Goal: Task Accomplishment & Management: Use online tool/utility

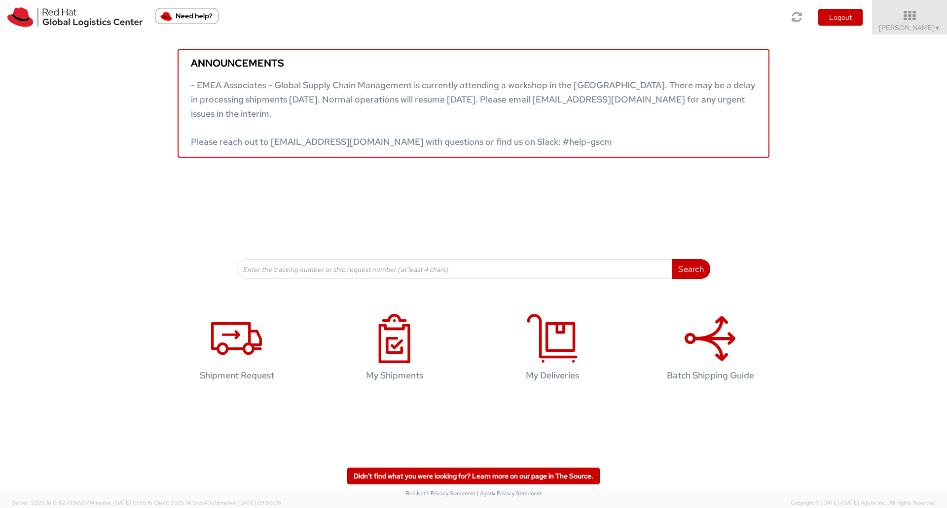
click at [85, 176] on div "Announcements - EMEA Associates - Global Supply Chain Management is currently a…" at bounding box center [473, 157] width 947 height 245
click at [917, 13] on icon at bounding box center [909, 16] width 86 height 14
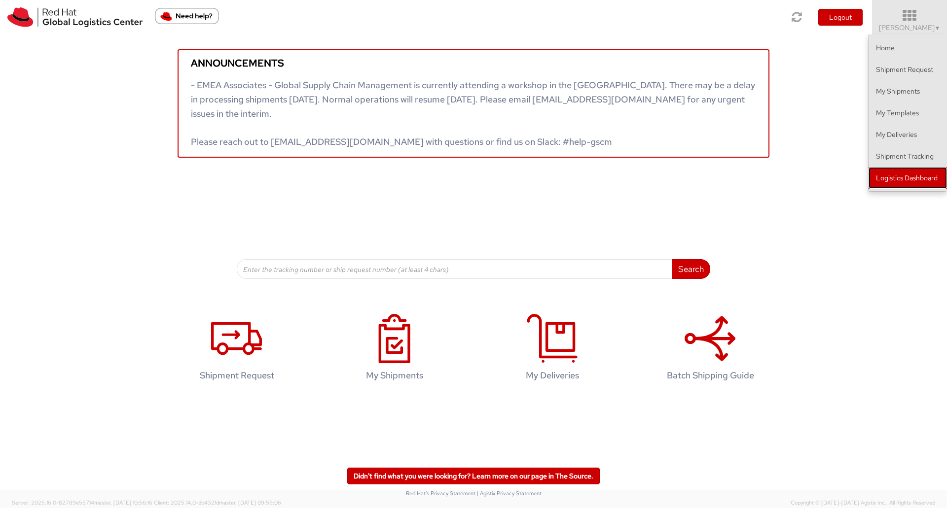
click at [912, 179] on link "Logistics Dashboard" at bounding box center [907, 178] width 78 height 22
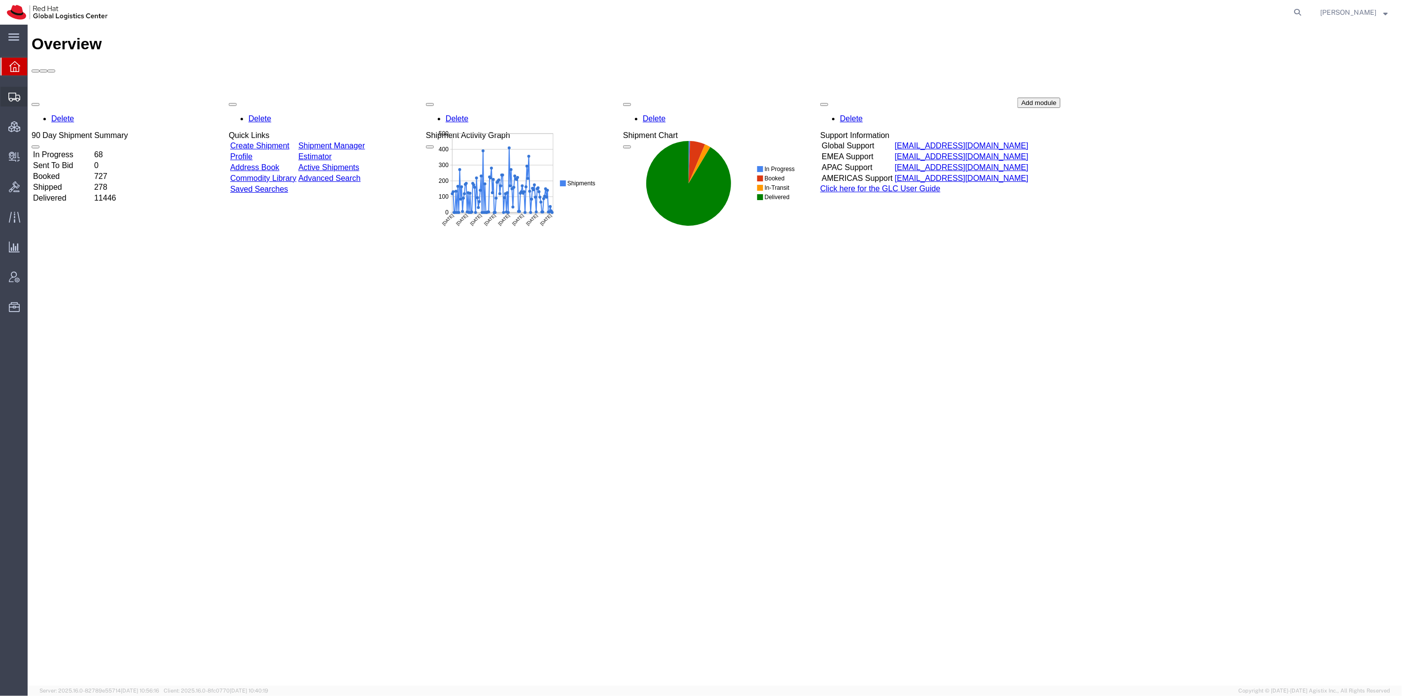
click at [0, 0] on span "Shipment Manager" at bounding box center [0, 0] width 0 height 0
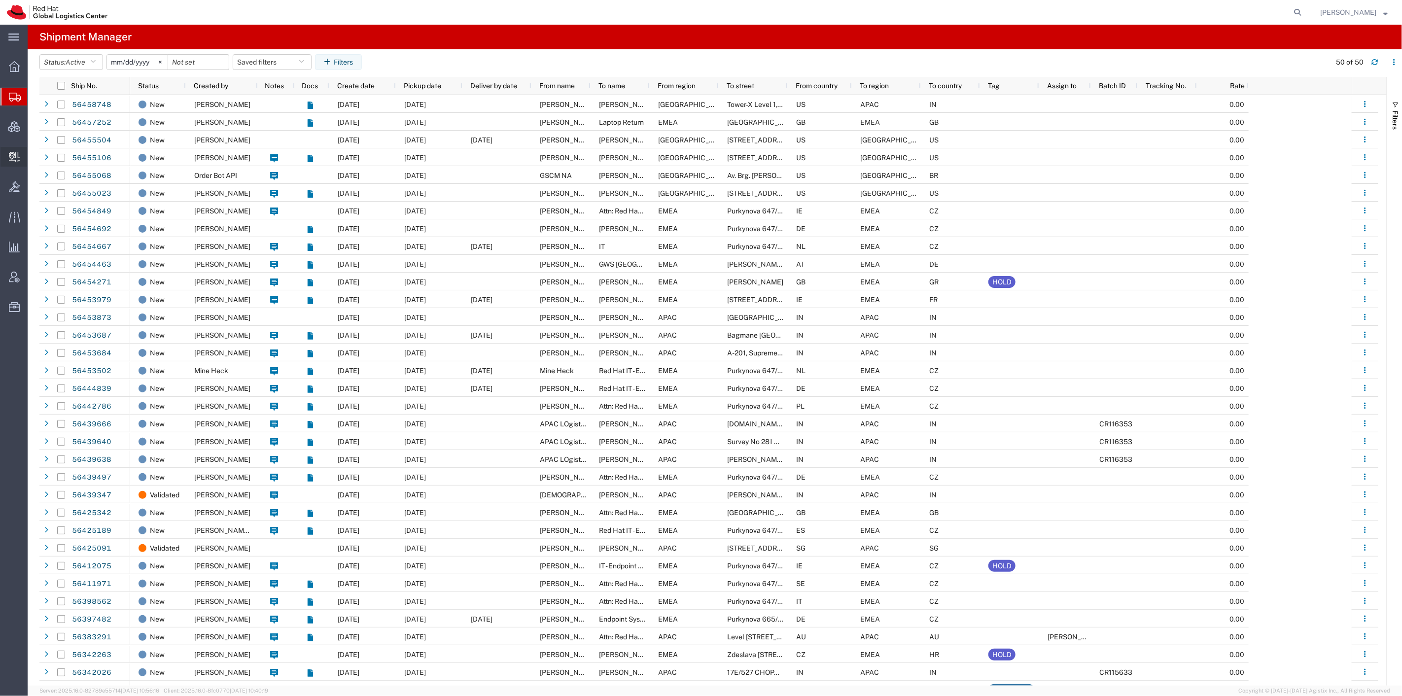
click at [0, 0] on span "Create Delivery" at bounding box center [0, 0] width 0 height 0
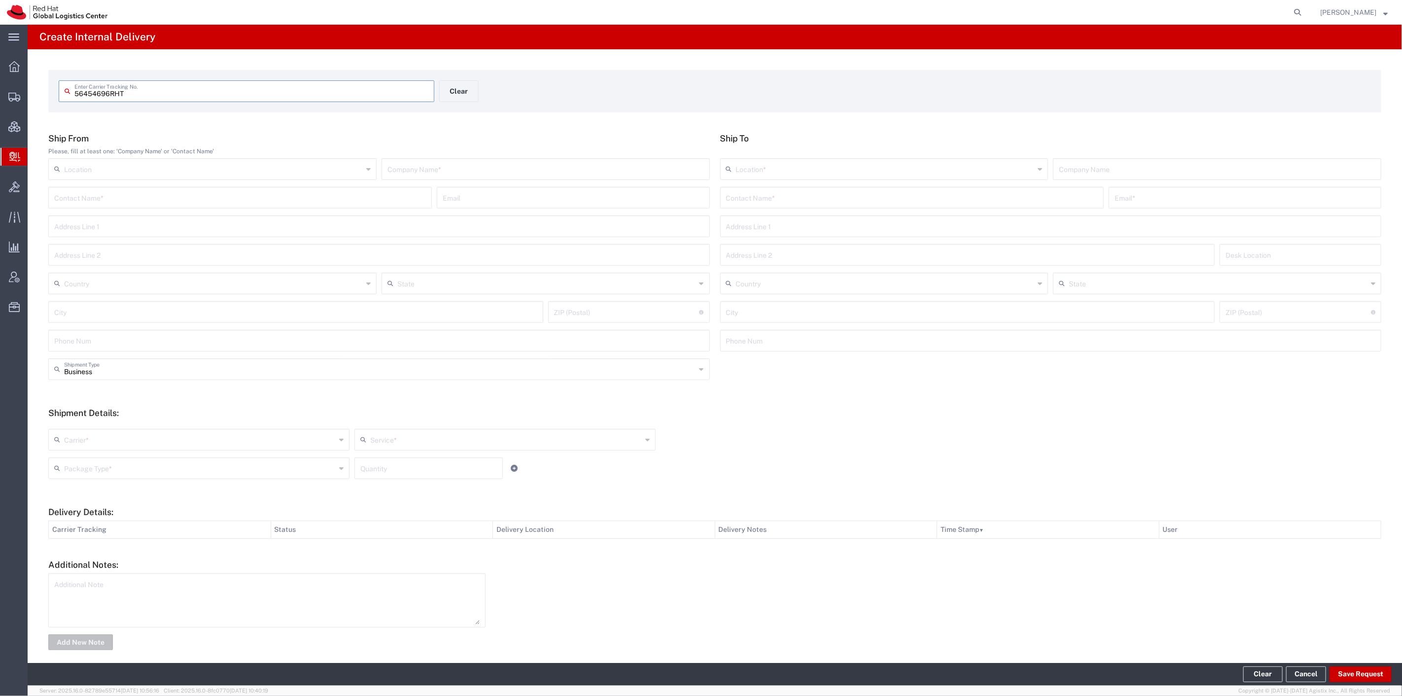
type input "56454696RHT"
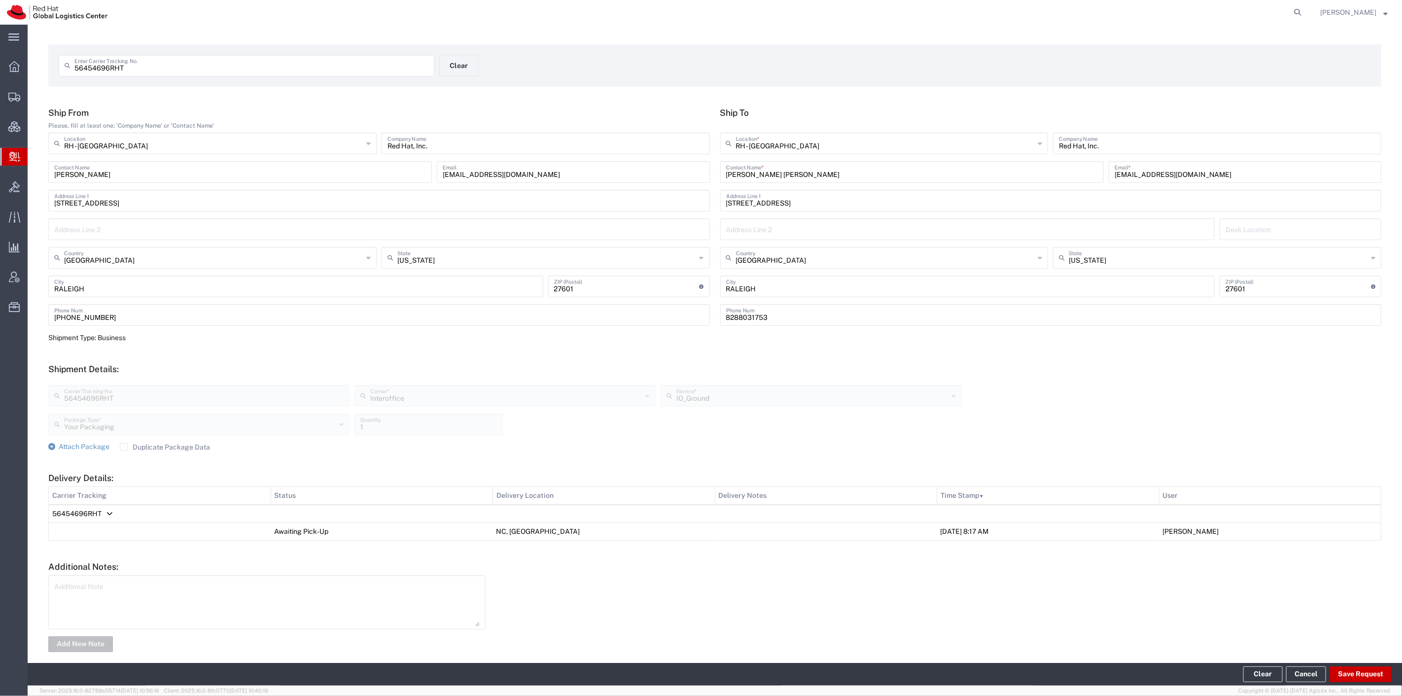
scroll to position [36, 0]
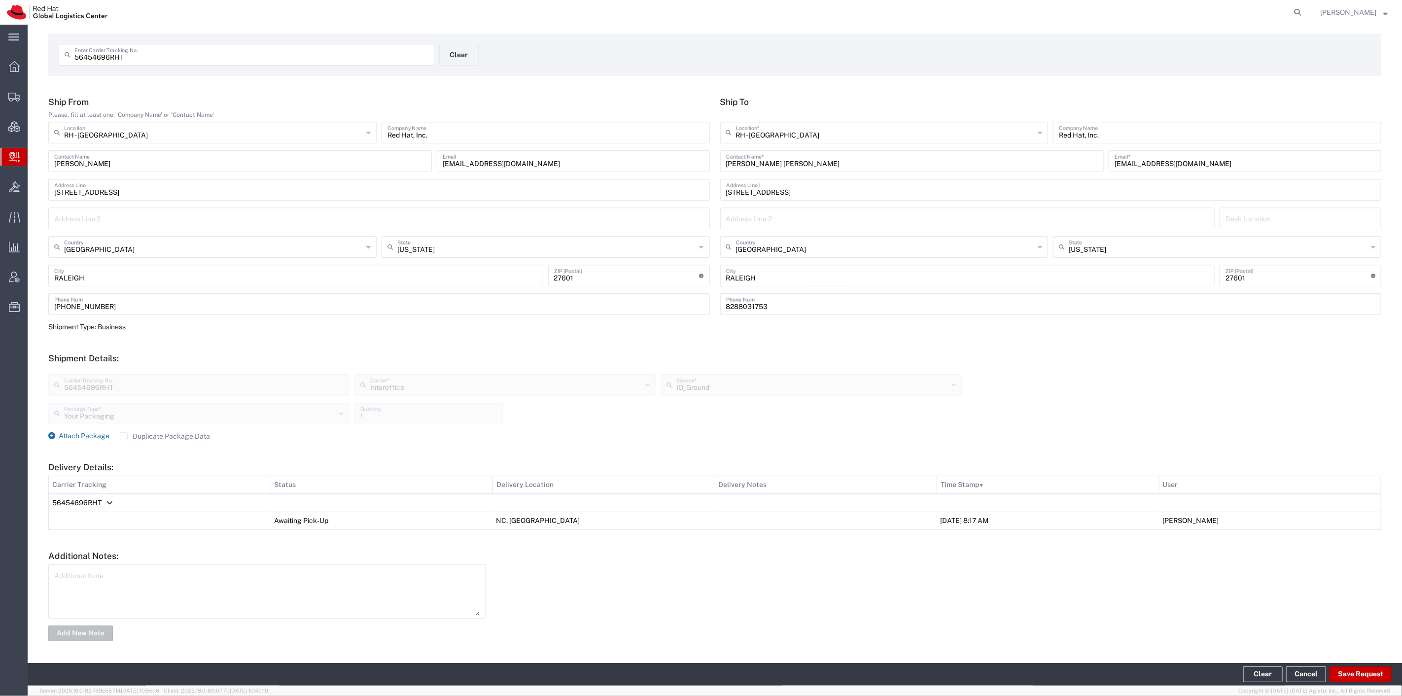
click at [98, 437] on span "Attach Package" at bounding box center [84, 436] width 51 height 8
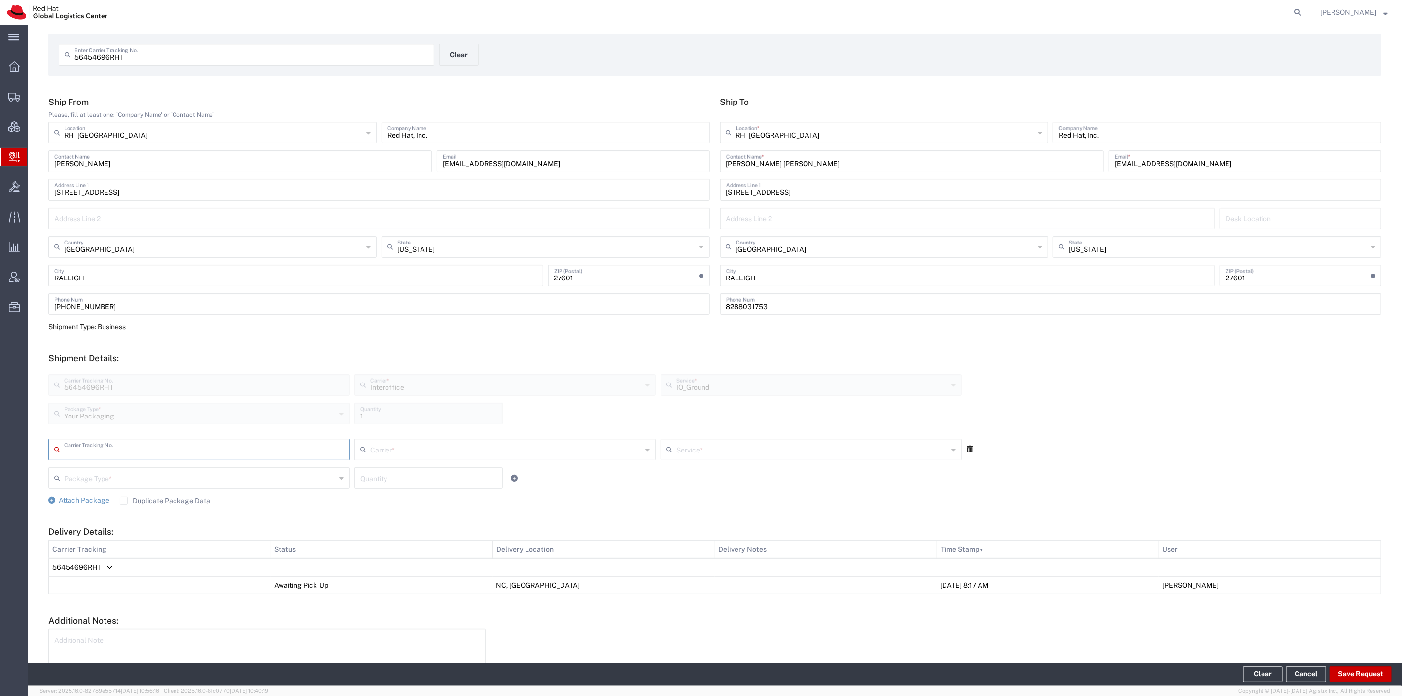
click at [967, 450] on icon at bounding box center [970, 449] width 6 height 7
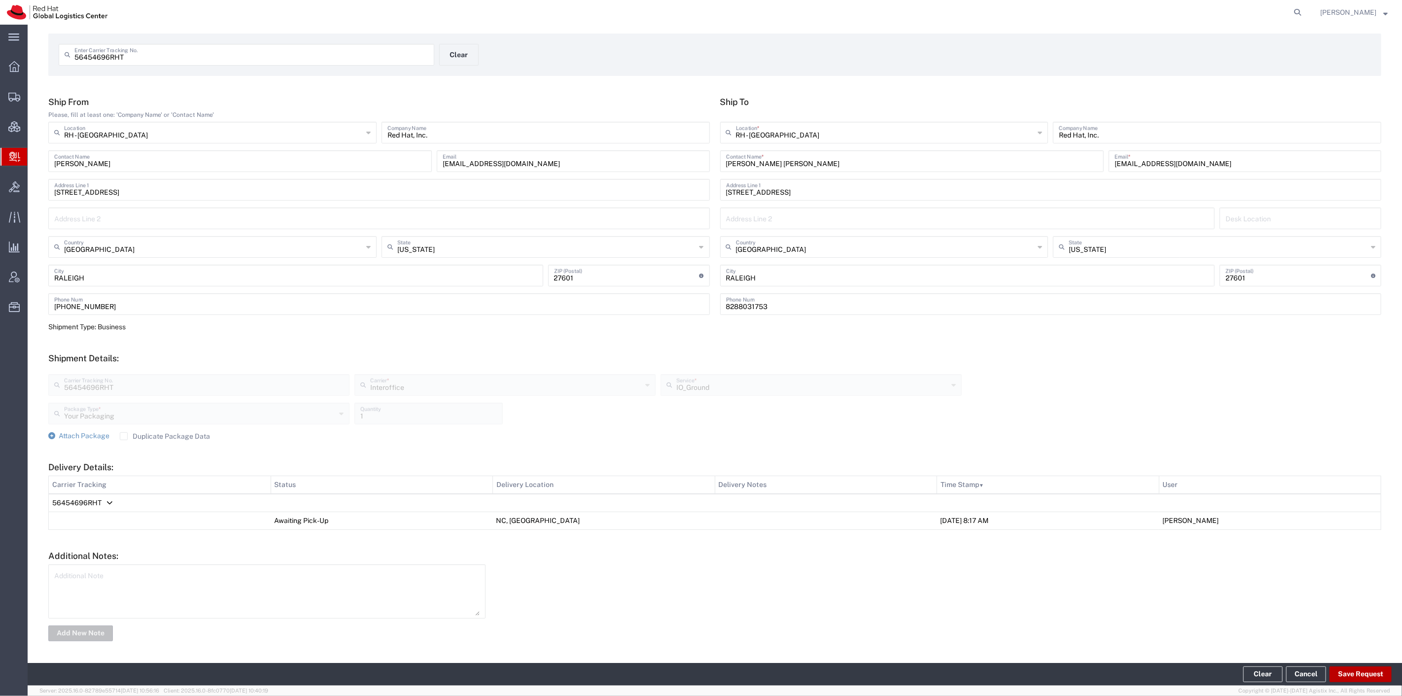
click at [1051, 564] on button "Save Request" at bounding box center [1361, 675] width 62 height 16
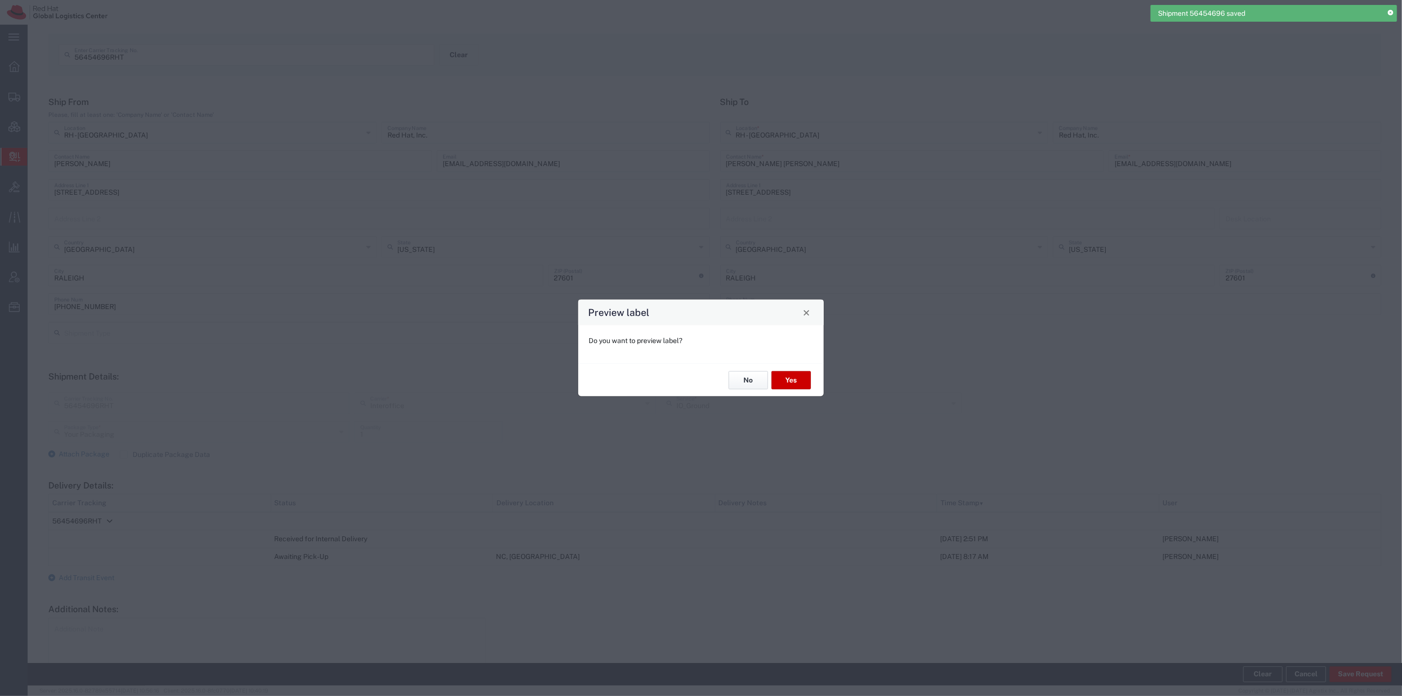
drag, startPoint x: 740, startPoint y: 381, endPoint x: 830, endPoint y: 383, distance: 89.7
click at [740, 381] on button "No" at bounding box center [748, 380] width 39 height 18
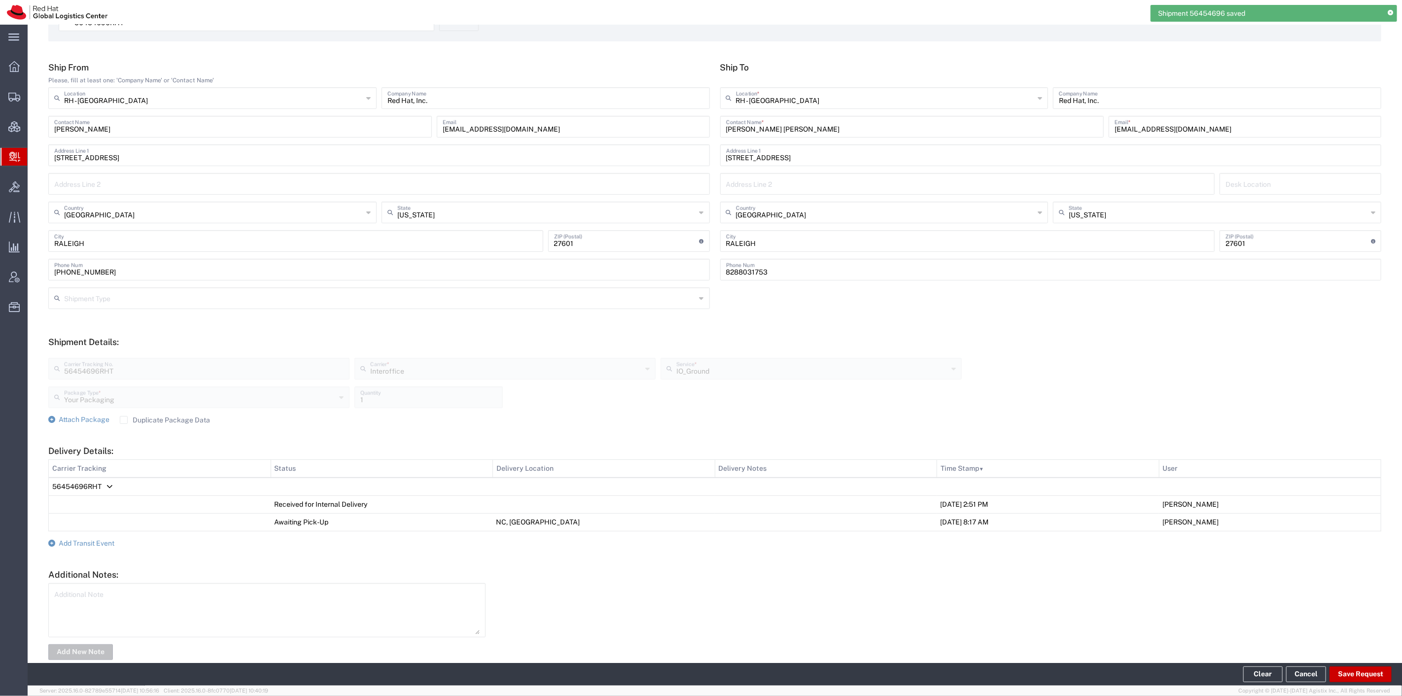
scroll to position [90, 0]
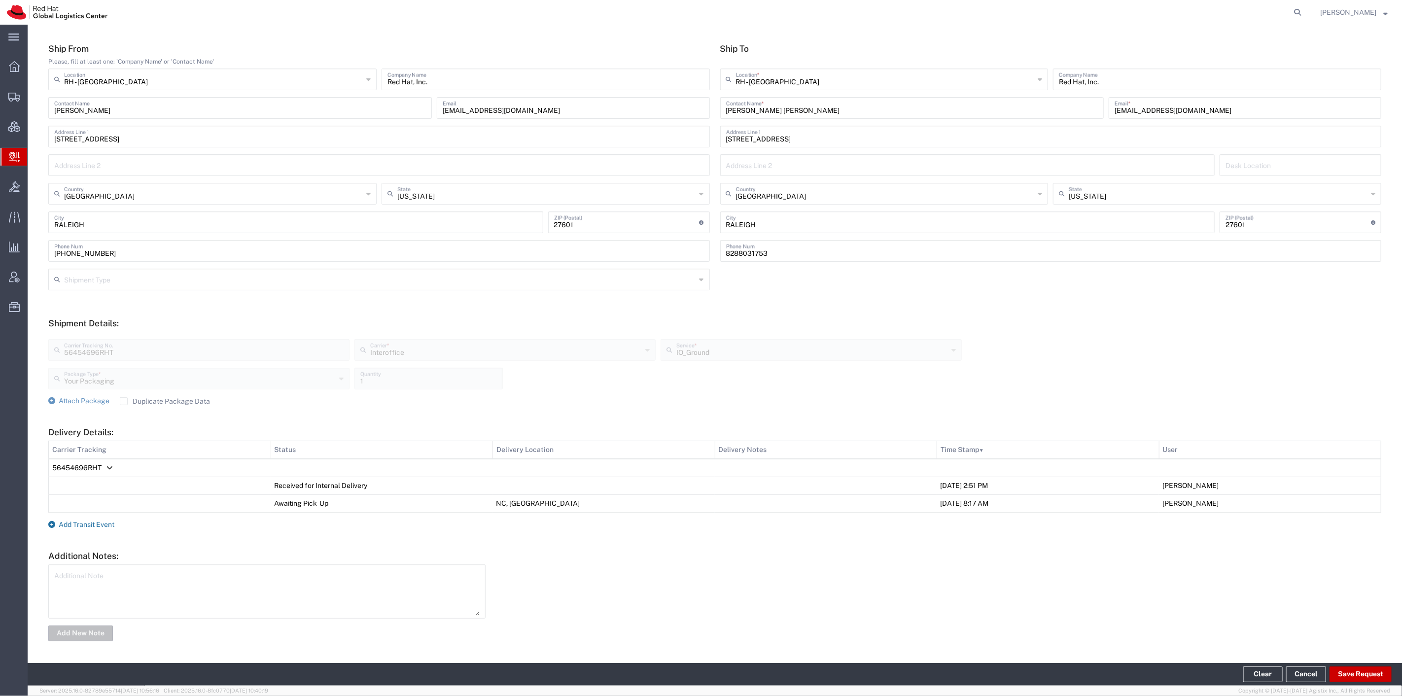
click at [101, 521] on span "Add Transit Event" at bounding box center [87, 525] width 56 height 8
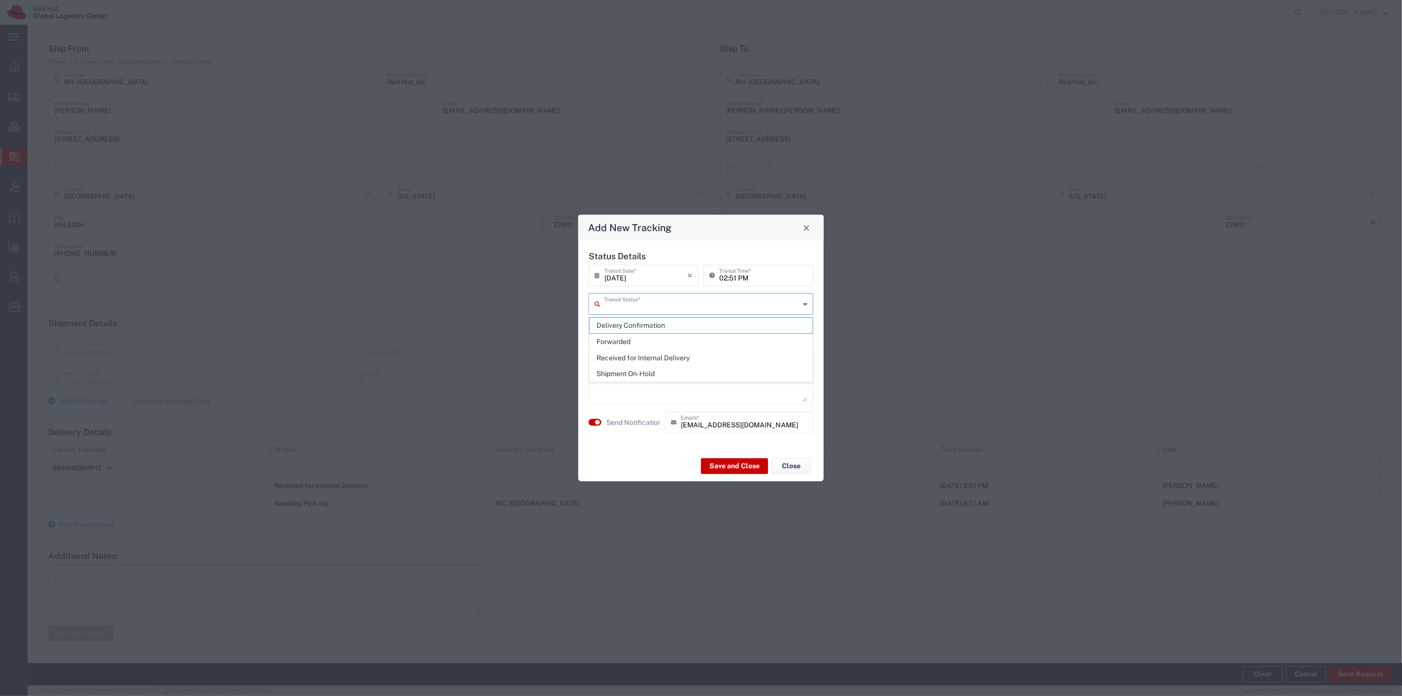
click at [668, 302] on input "text" at bounding box center [701, 303] width 195 height 17
click at [670, 323] on span "Delivery Confirmation" at bounding box center [701, 325] width 223 height 15
type input "Delivery Confirmation"
click at [598, 420] on small "button" at bounding box center [597, 422] width 5 height 5
click at [732, 465] on button "Save and Close" at bounding box center [734, 466] width 67 height 16
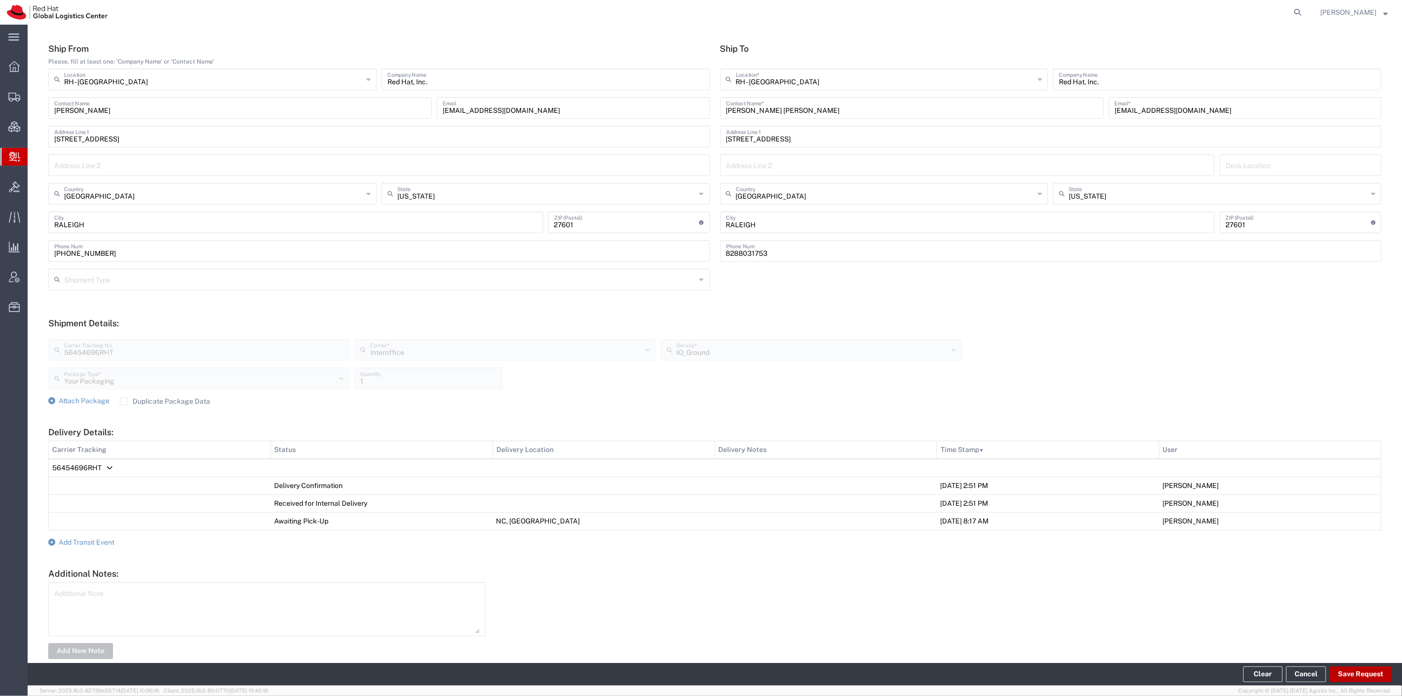
click at [1051, 564] on button "Save Request" at bounding box center [1361, 675] width 62 height 16
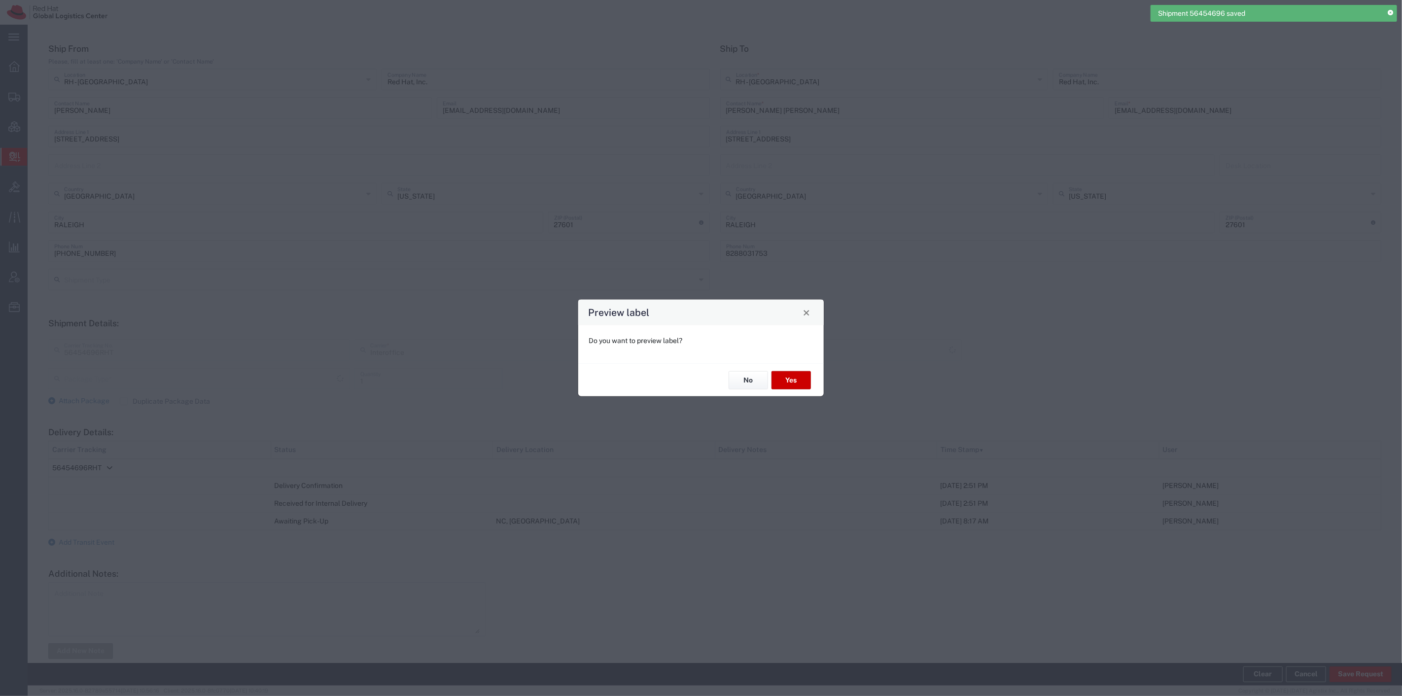
type input "Your Packaging"
type input "IO_Ground"
click at [745, 376] on button "No" at bounding box center [748, 380] width 39 height 18
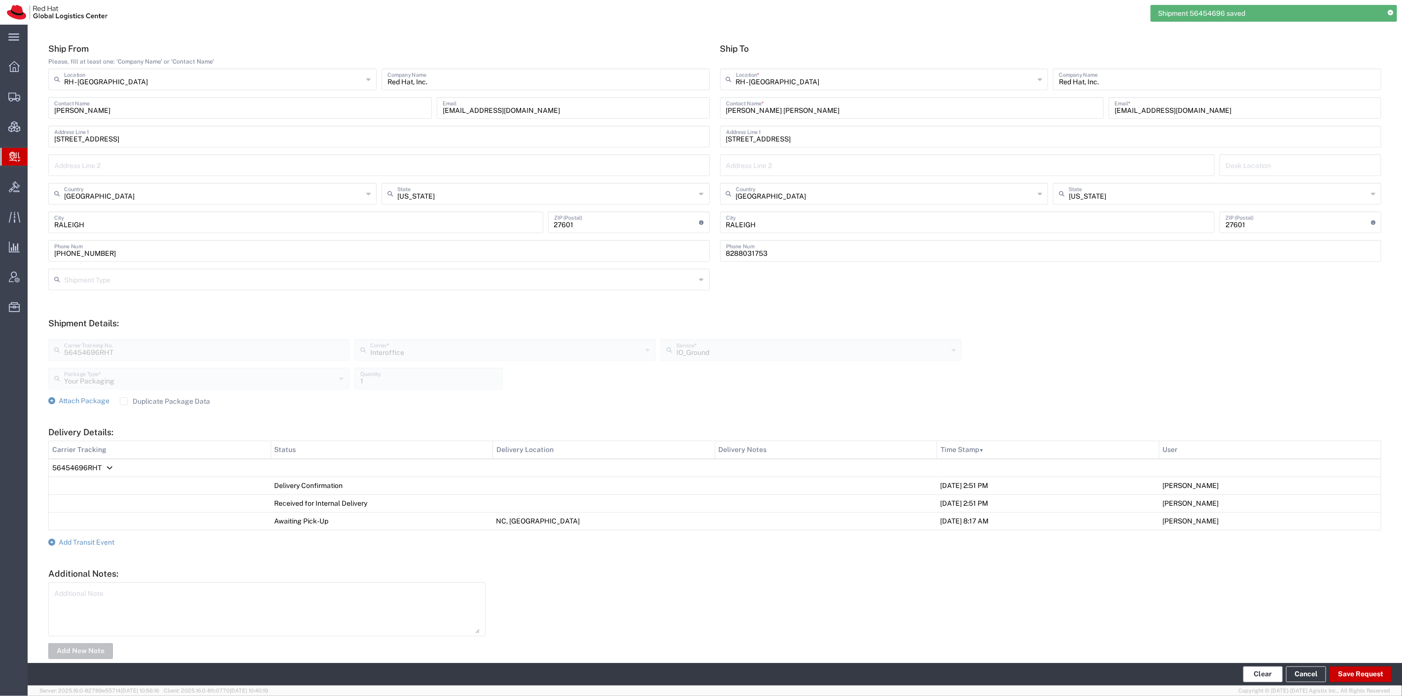
click at [1051, 564] on button "Clear" at bounding box center [1262, 675] width 39 height 16
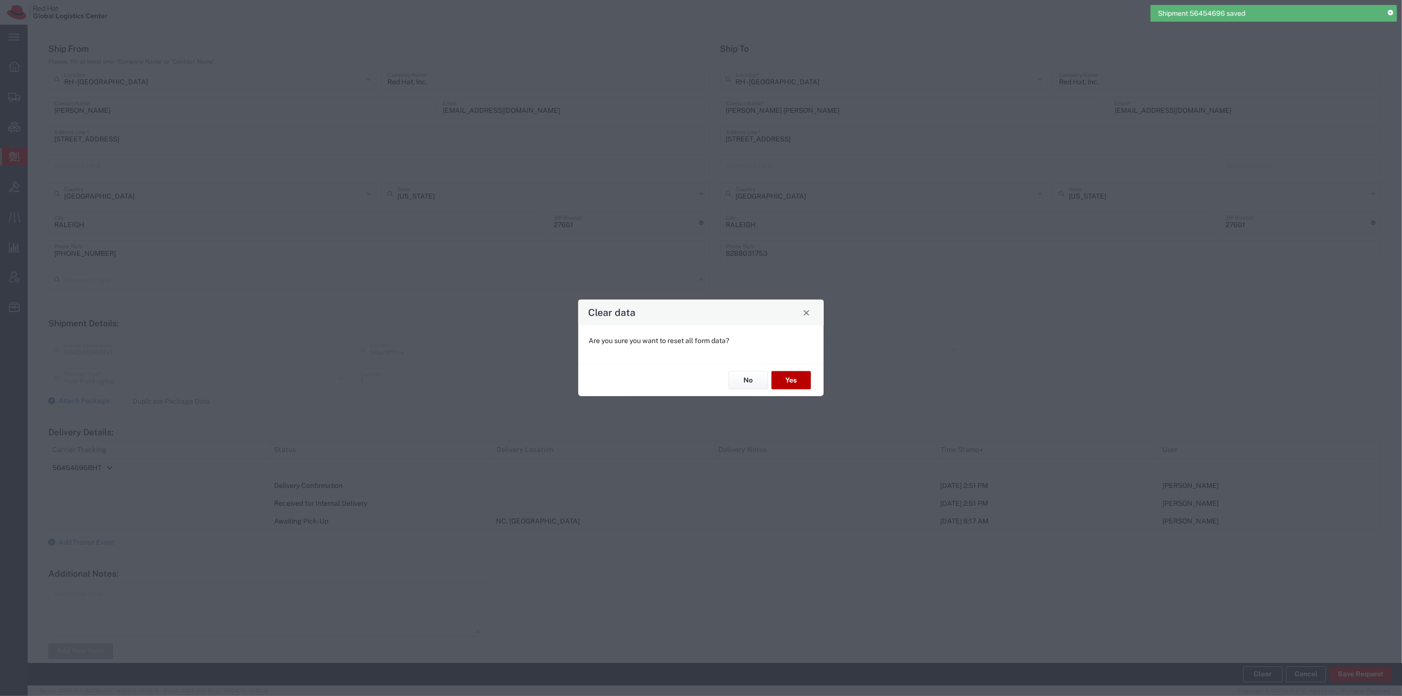
click at [795, 378] on button "Yes" at bounding box center [791, 380] width 39 height 18
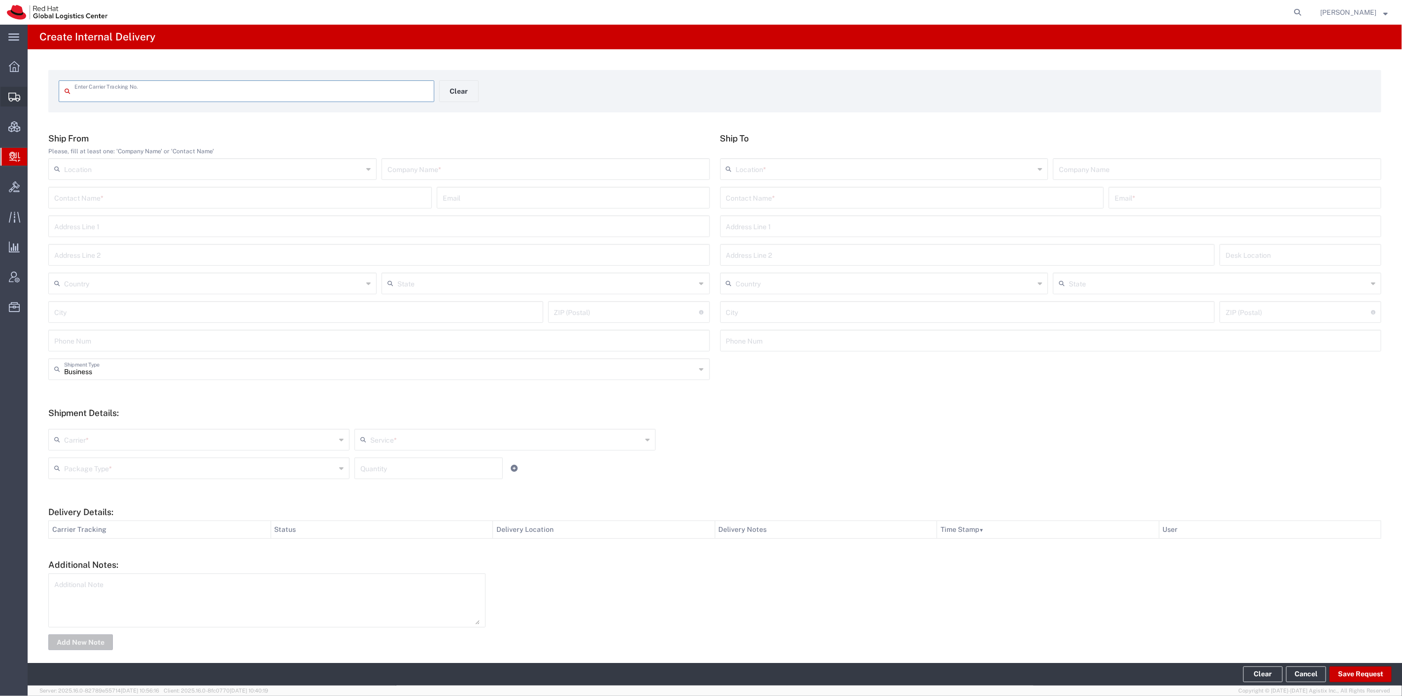
click at [0, 0] on span "Shipment Manager" at bounding box center [0, 0] width 0 height 0
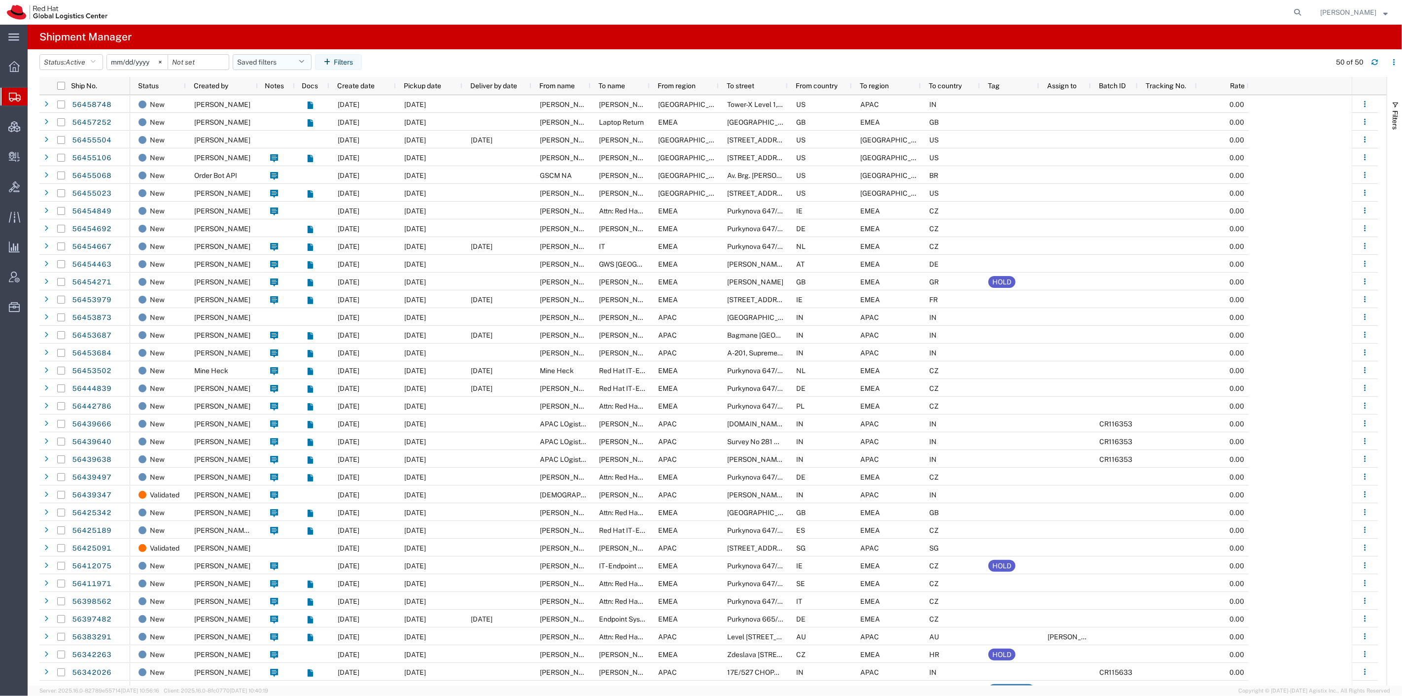
click at [281, 61] on button "Saved filters" at bounding box center [272, 62] width 79 height 16
click at [295, 126] on span "SR" at bounding box center [298, 123] width 129 height 18
type input "2023-12-05"
type input "2027-02-22"
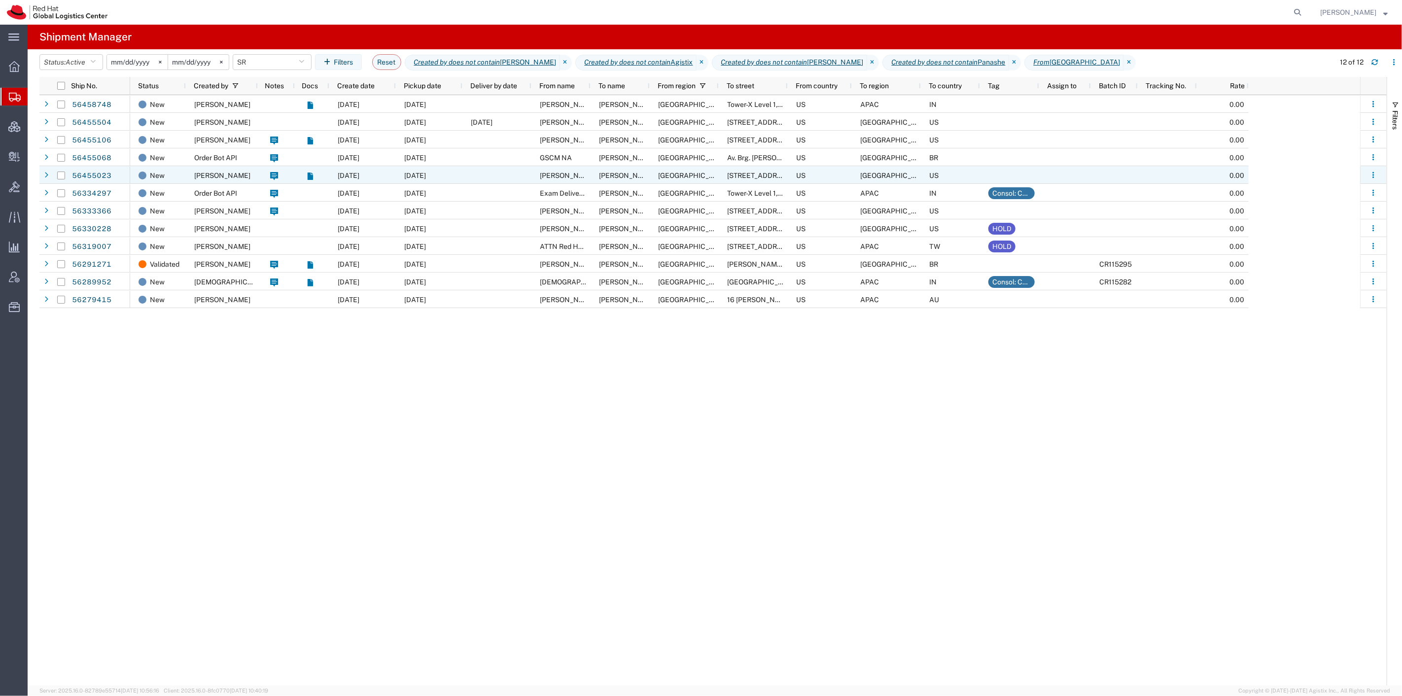
click at [217, 172] on span "Ramki Baratam" at bounding box center [222, 176] width 56 height 8
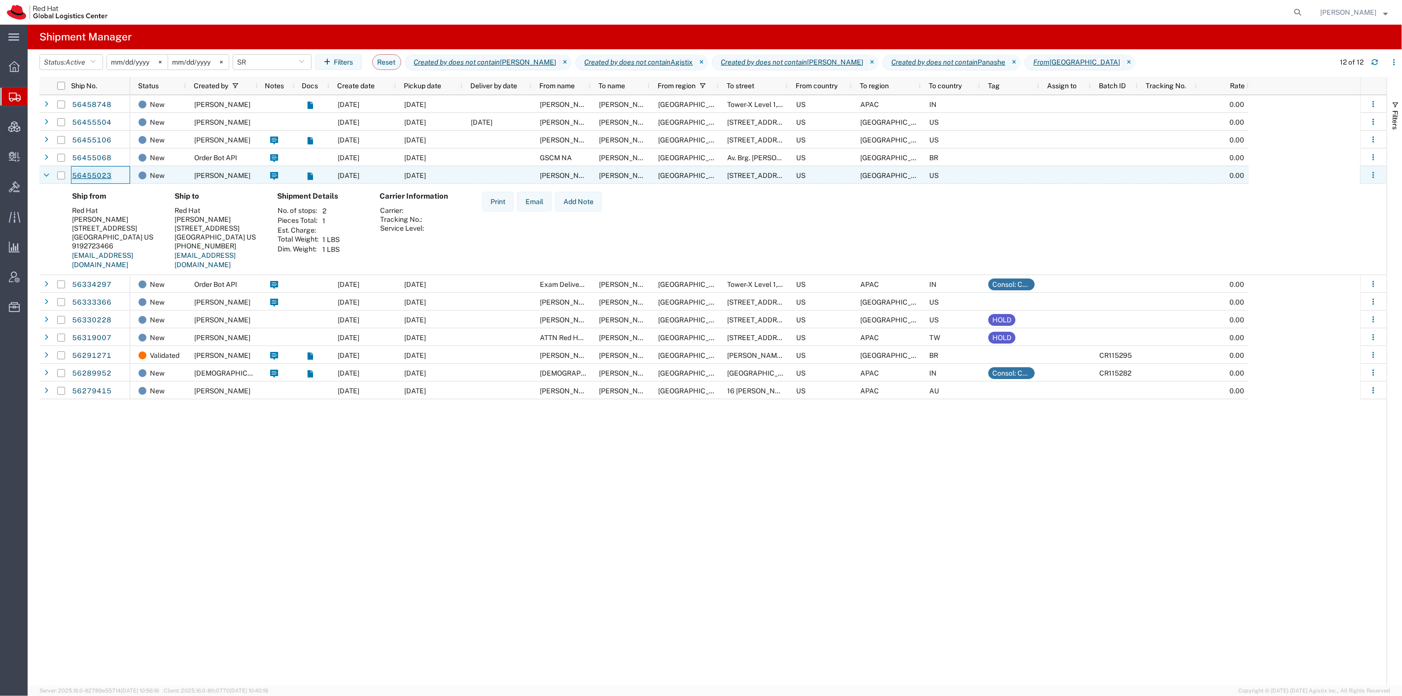
click at [97, 174] on link "56455023" at bounding box center [91, 176] width 40 height 16
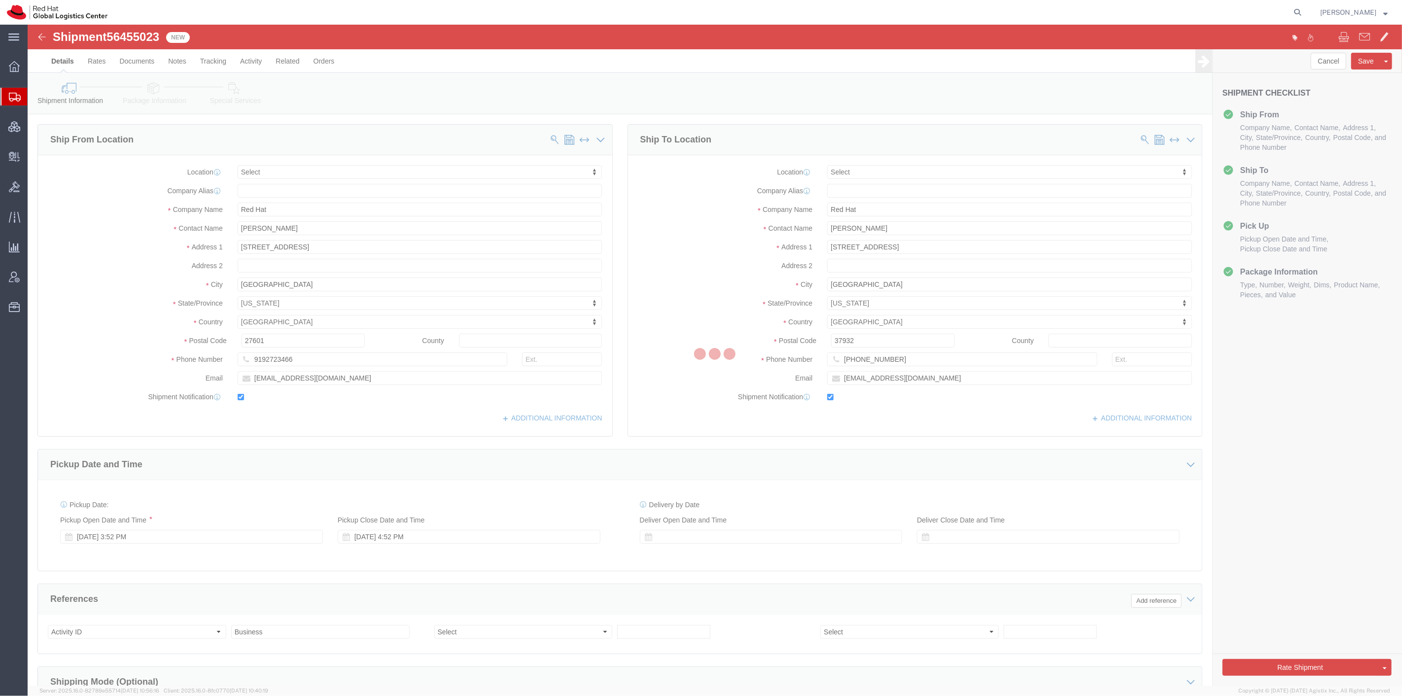
select select
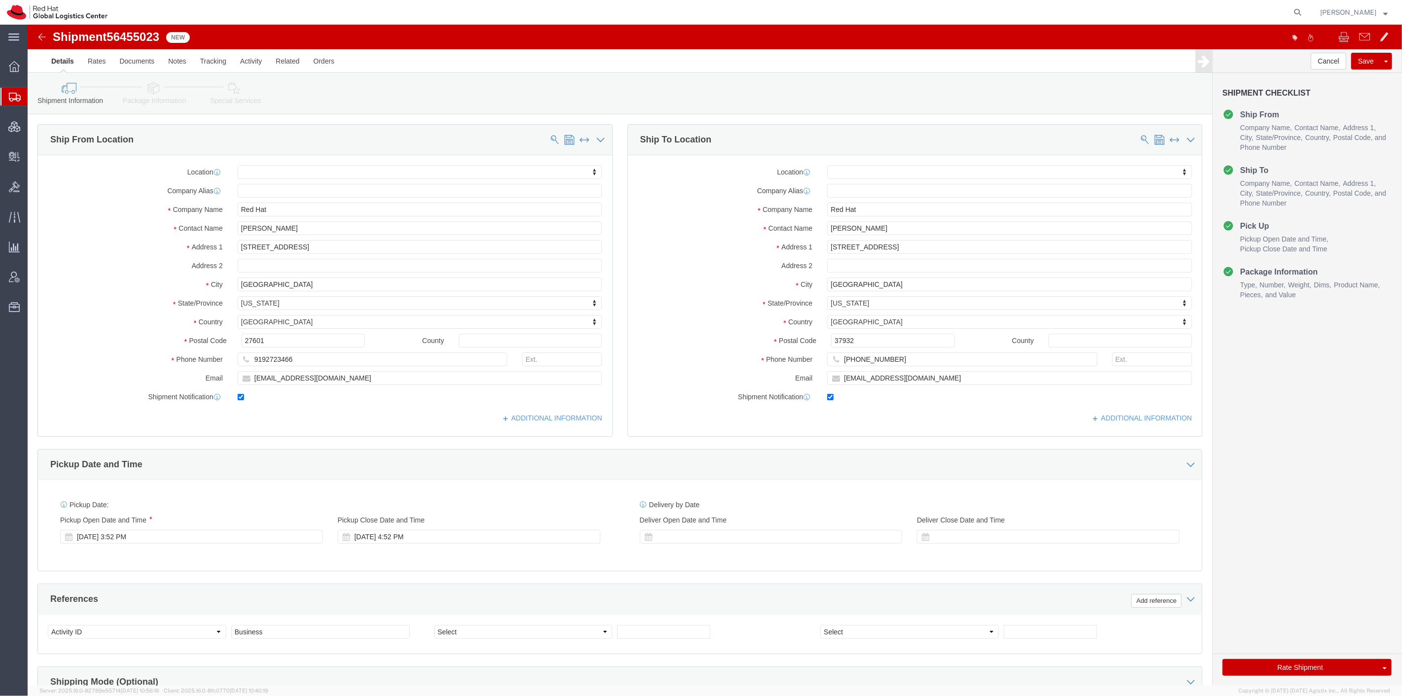
click link "Special Services"
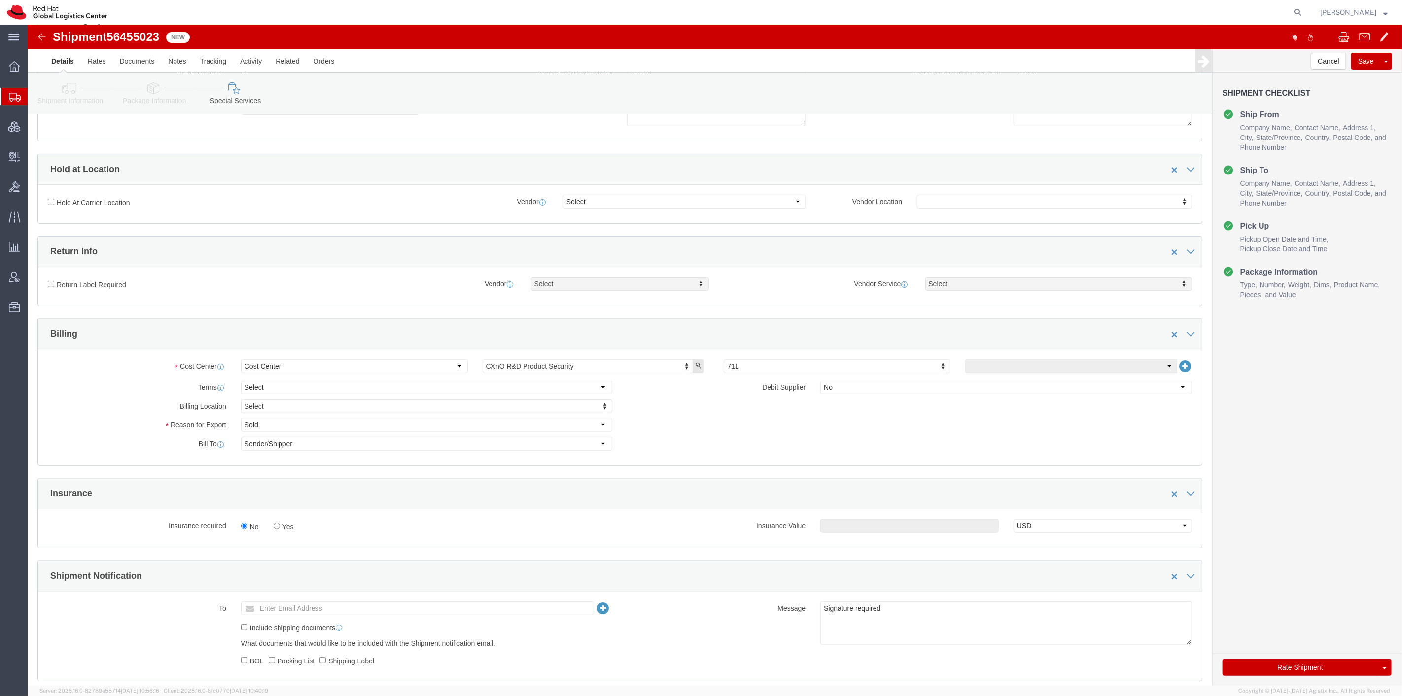
scroll to position [164, 0]
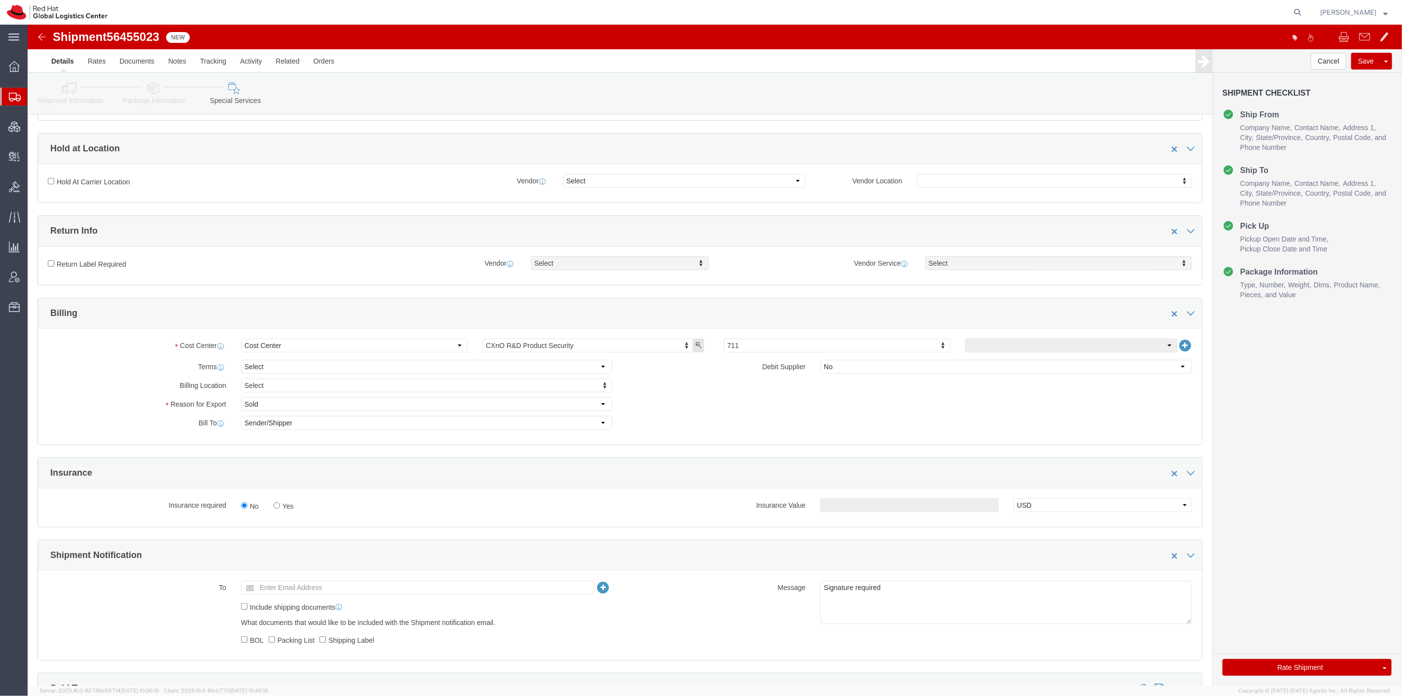
click link "Package Information"
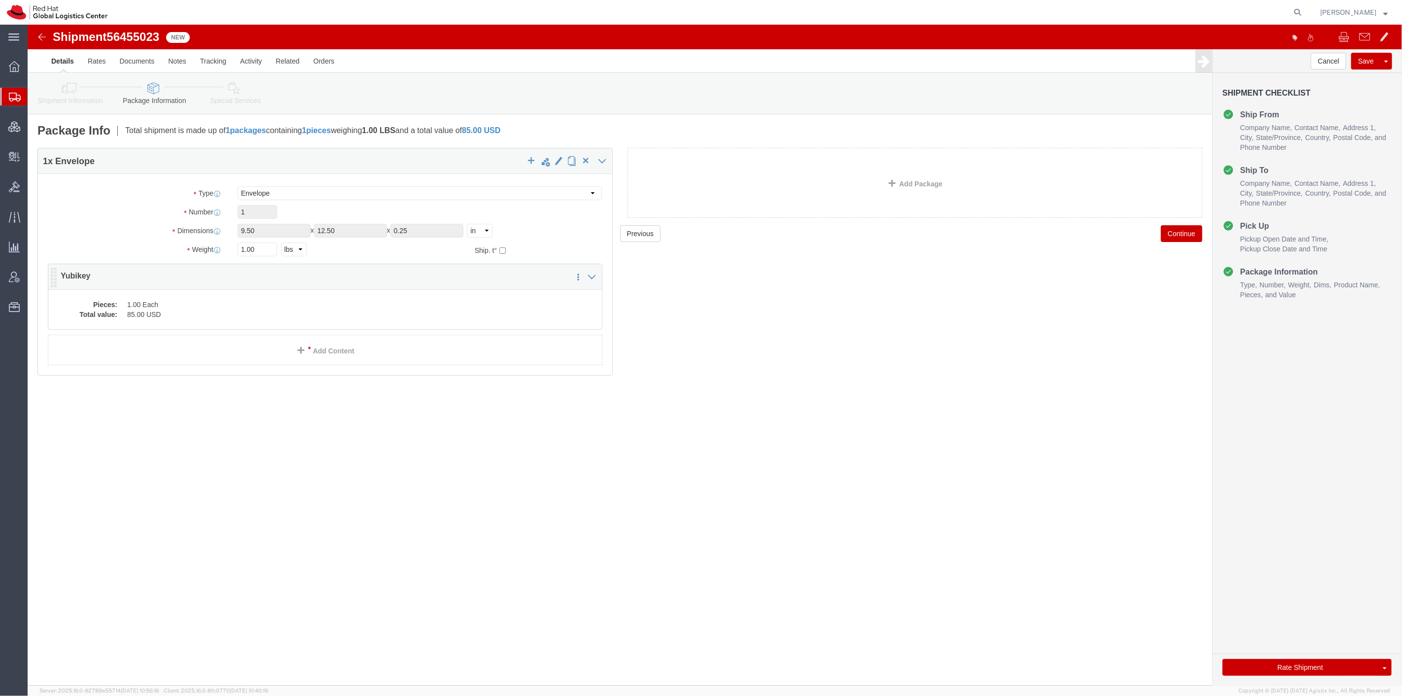
click dd "1.00 Each"
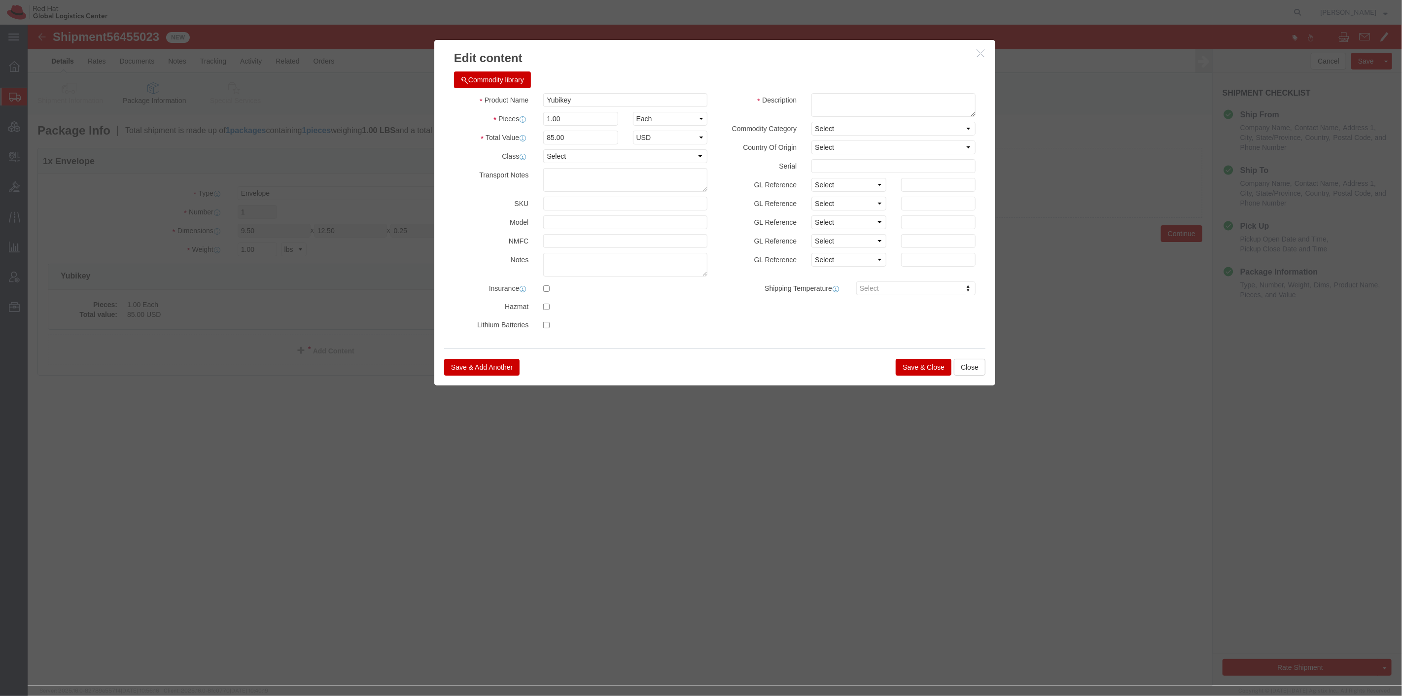
drag, startPoint x: 562, startPoint y: 105, endPoint x: 555, endPoint y: 111, distance: 9.5
click div "Product Name Yubikey Pieces 1.00 Select Bag Barrels 100Board Feet Bottle Box Bl…"
drag, startPoint x: 447, startPoint y: 99, endPoint x: 407, endPoint y: 99, distance: 39.9
click div "Edit content Commodity library Product Name Yubikey Pieces 1.00 Select Bag Barr…"
type input "500"
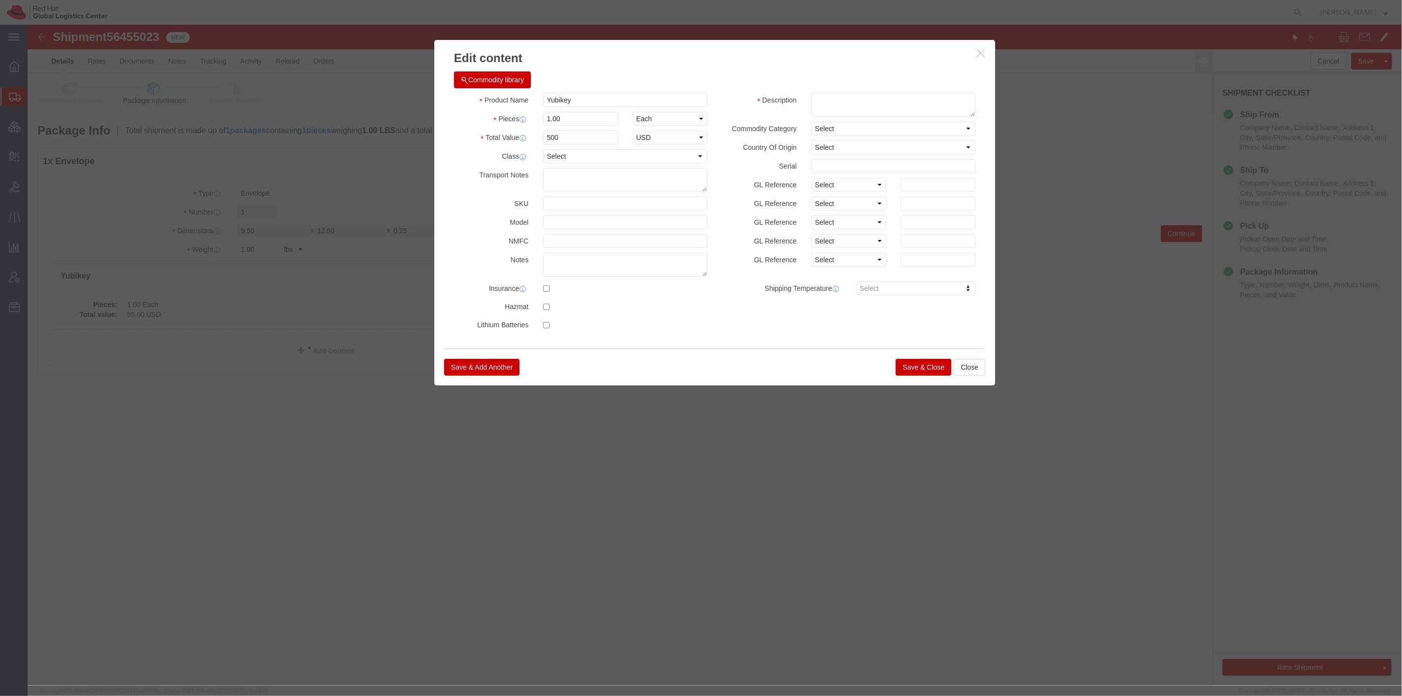
click button "Save & Close"
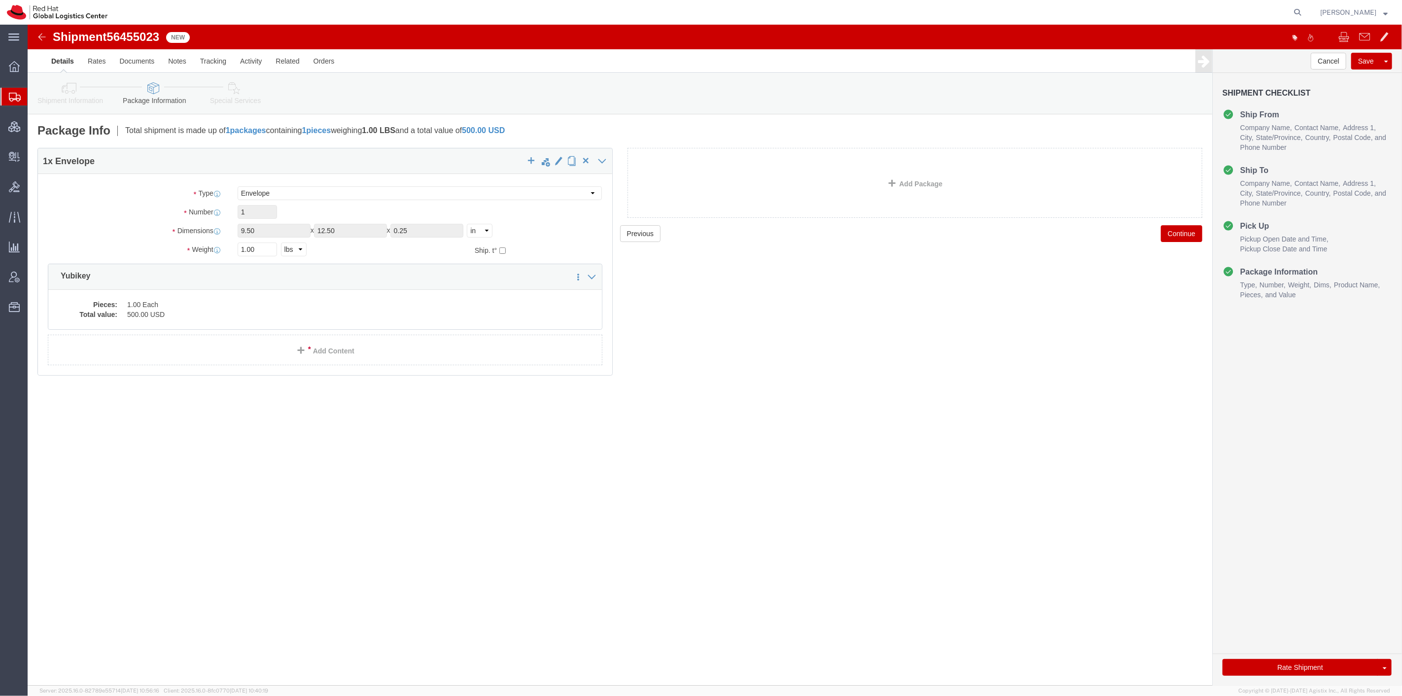
click icon
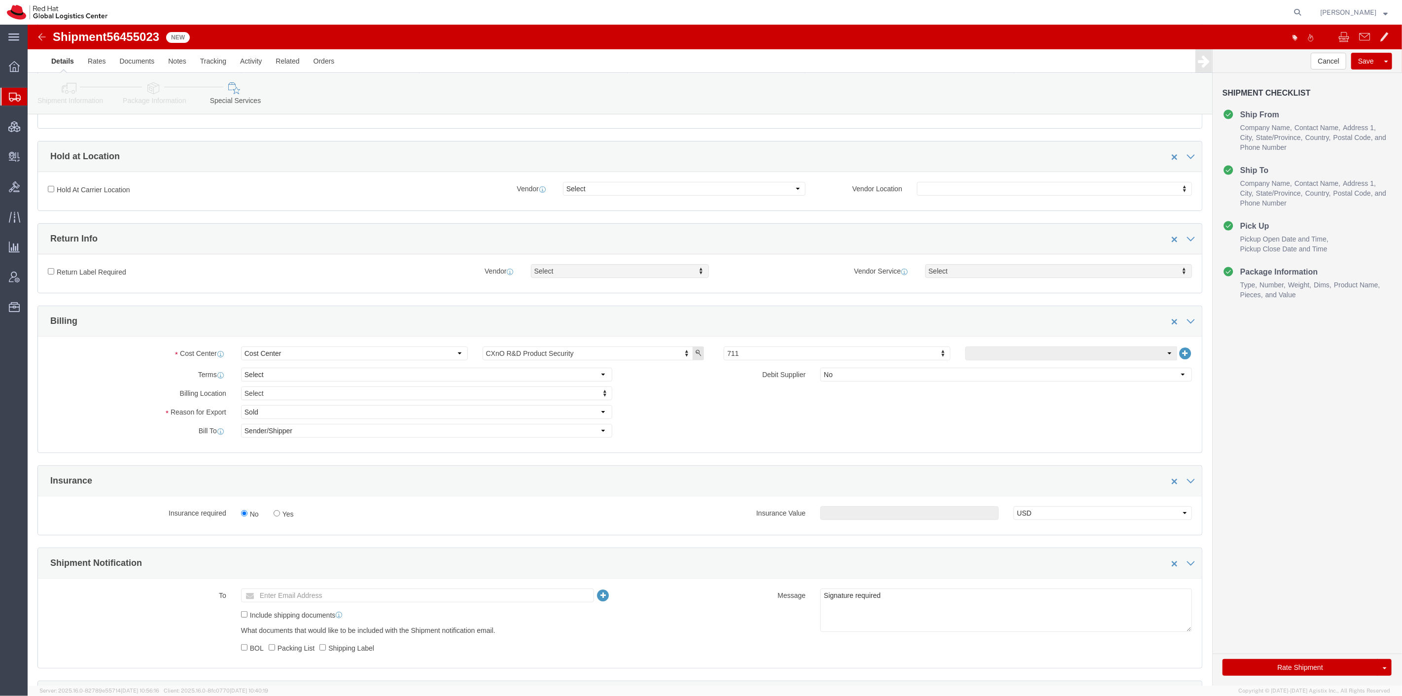
scroll to position [274, 0]
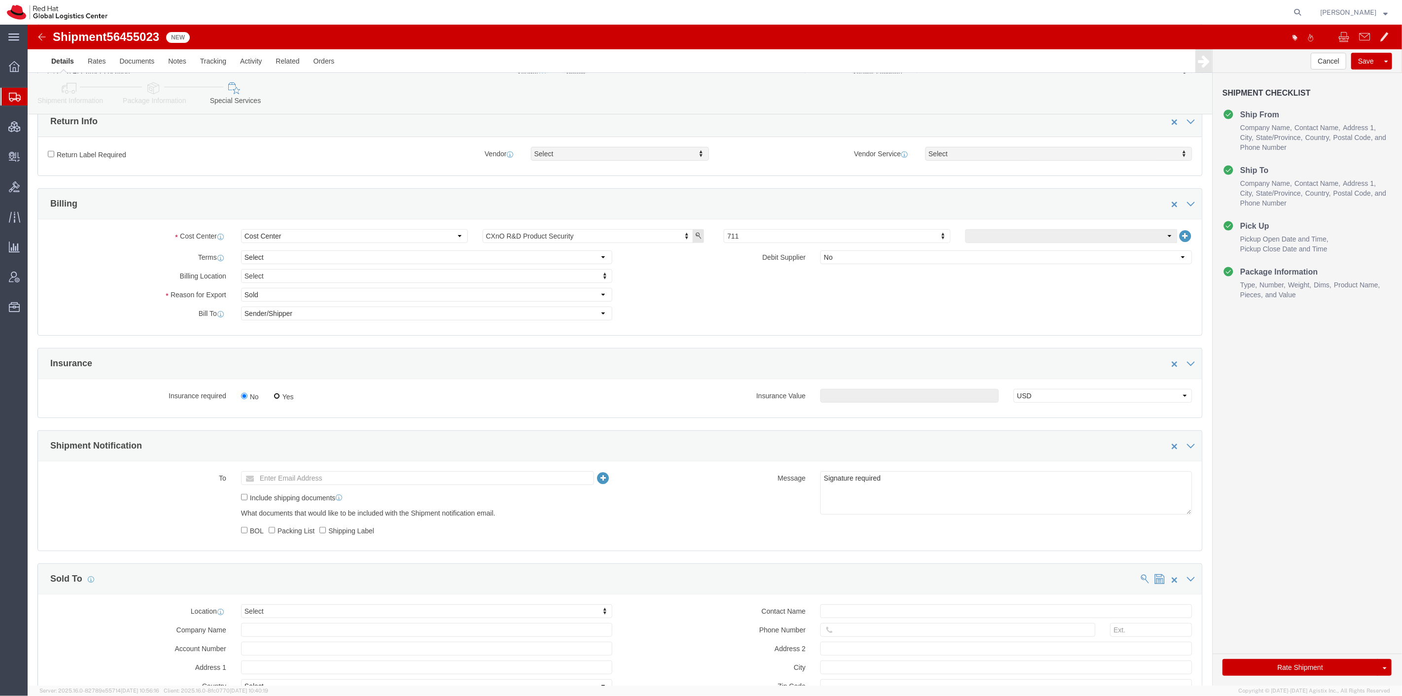
click input "Yes"
radio input "true"
drag, startPoint x: 829, startPoint y: 367, endPoint x: 852, endPoint y: 382, distance: 27.6
click input "text"
type input "500"
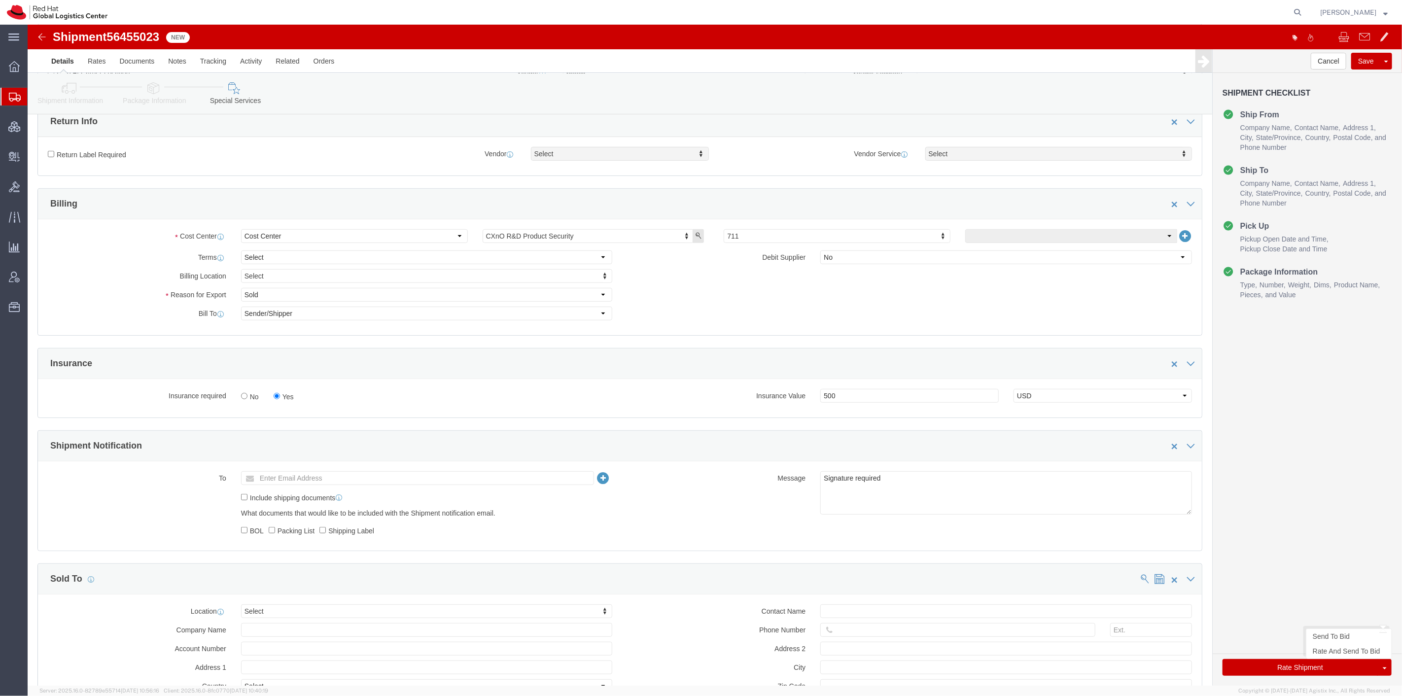
click button "Rate Shipment"
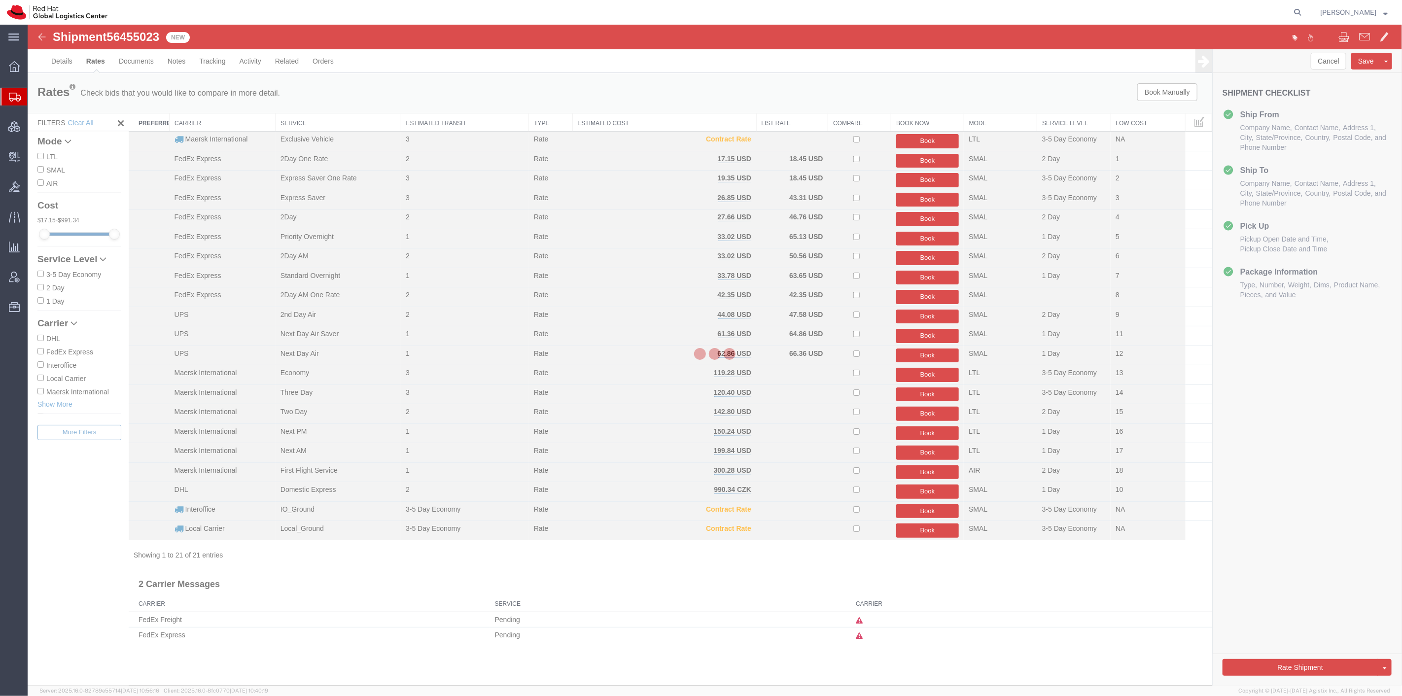
scroll to position [0, 0]
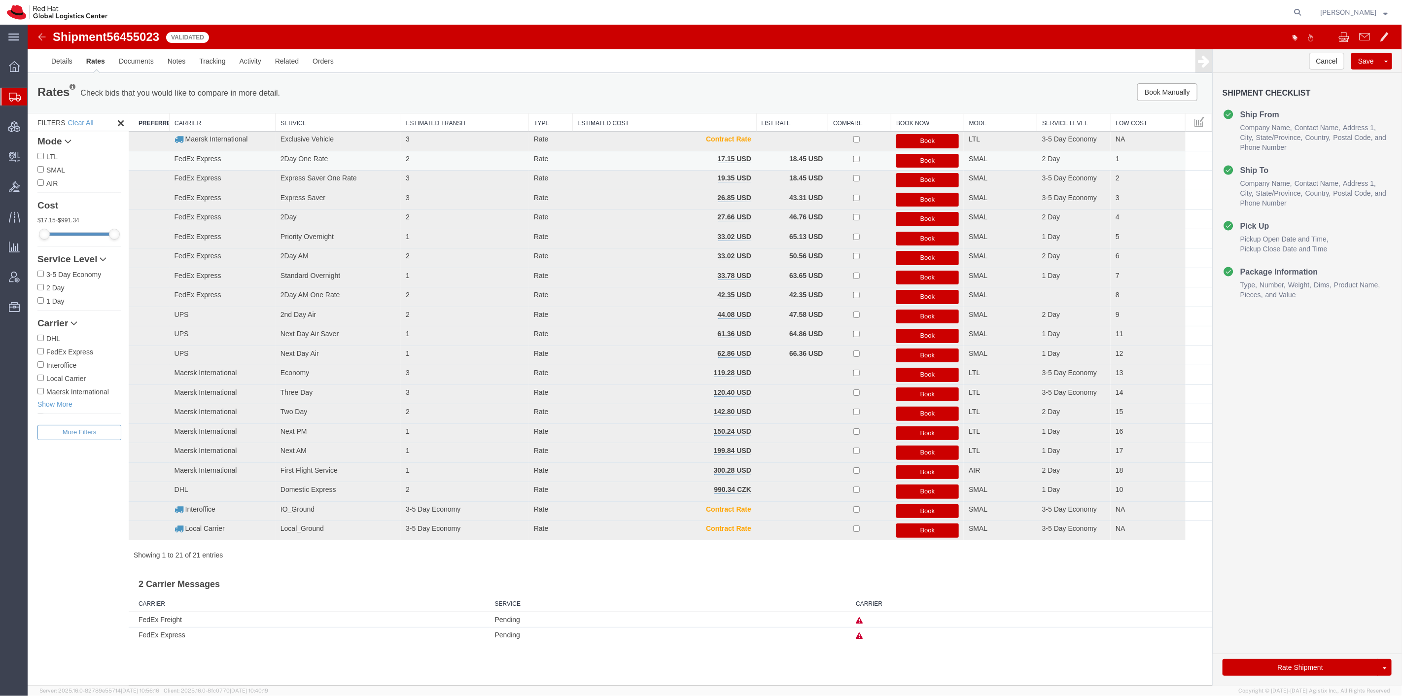
click at [912, 159] on button "Book" at bounding box center [927, 161] width 63 height 14
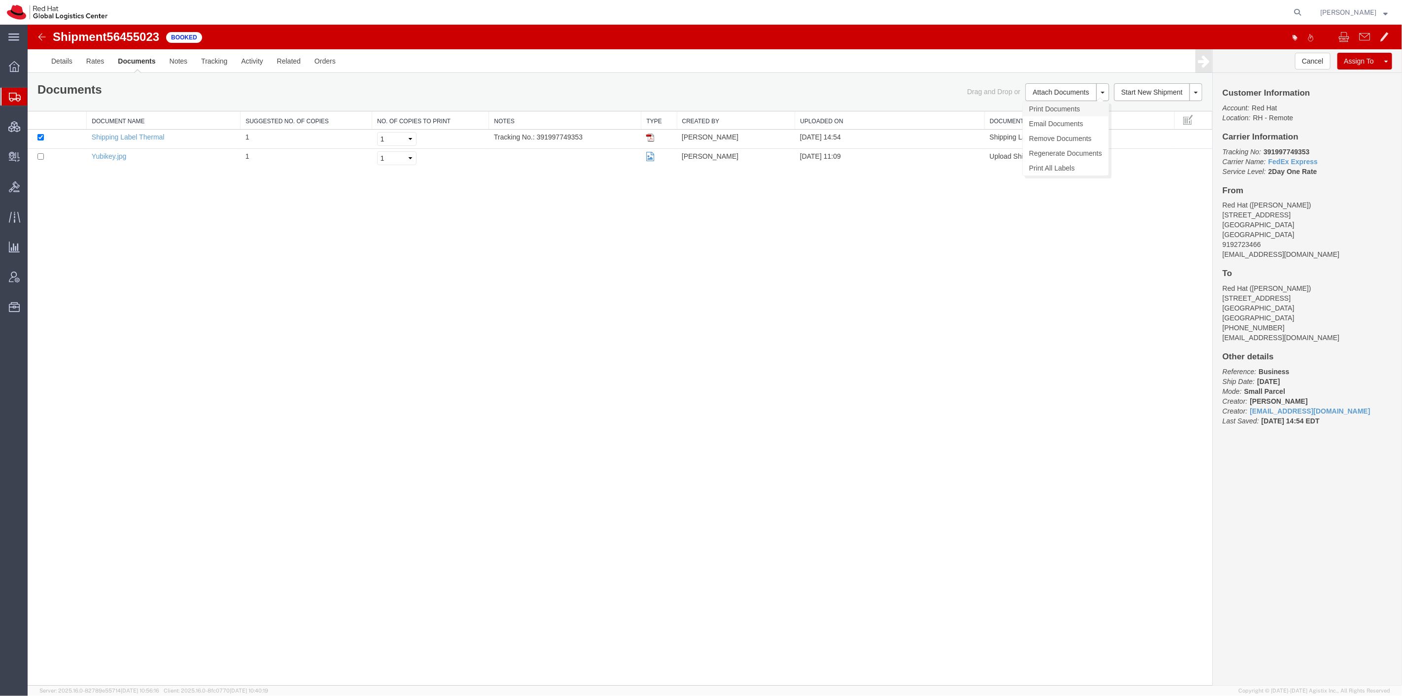
click at [1051, 111] on link "Print Documents" at bounding box center [1065, 109] width 86 height 15
click at [42, 33] on img at bounding box center [41, 37] width 12 height 12
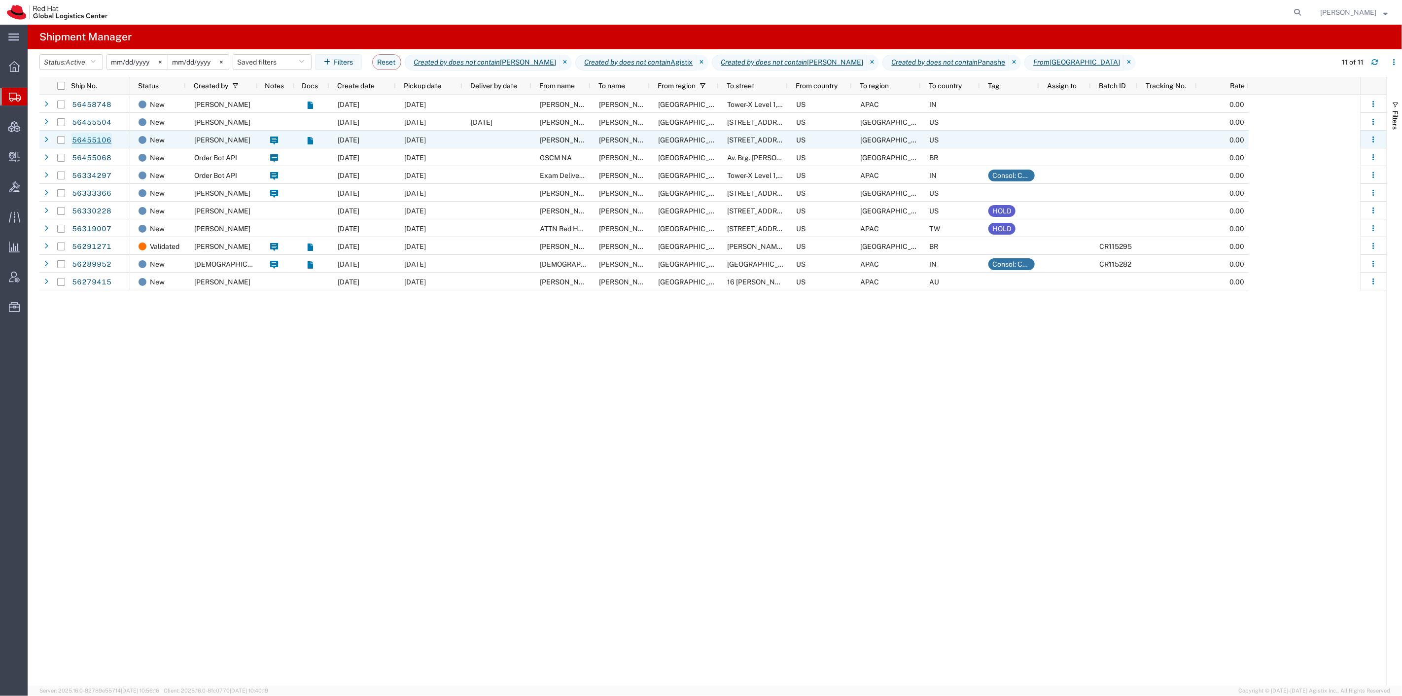
click at [109, 140] on link "56455106" at bounding box center [91, 141] width 40 height 16
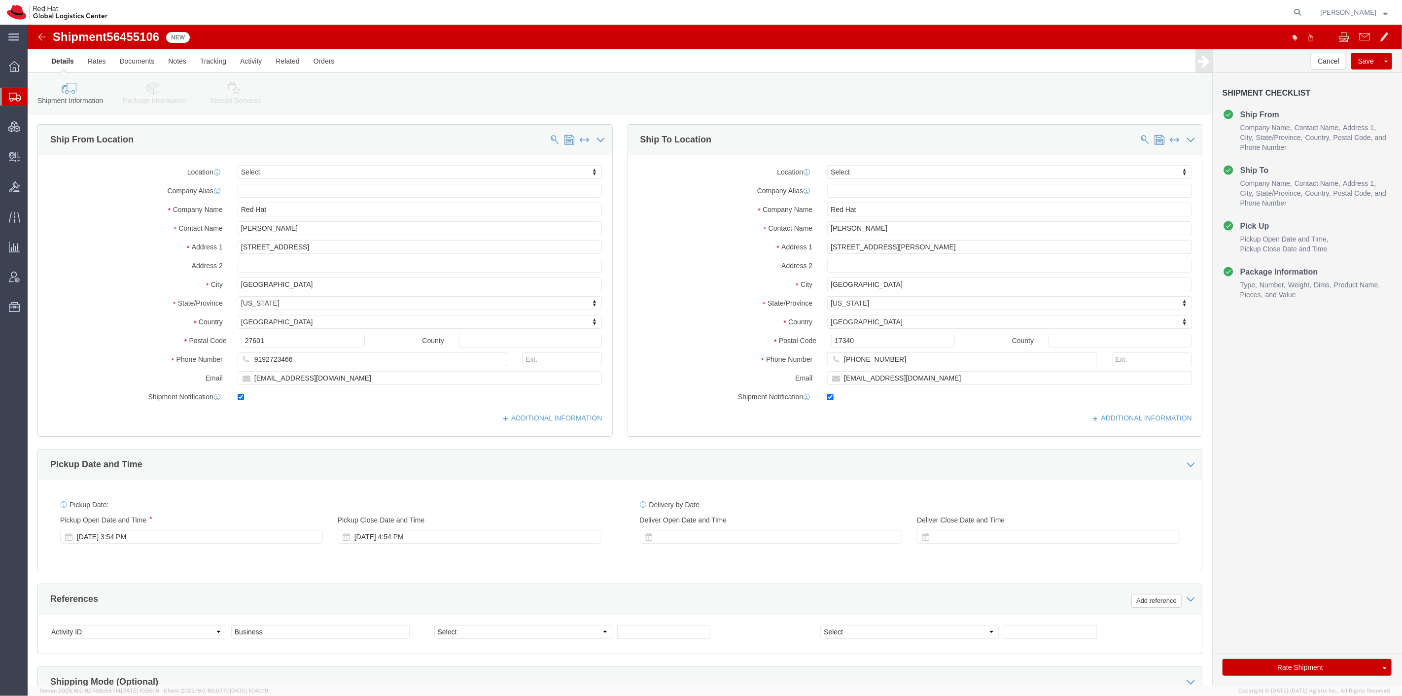
select select
click link "Package Information"
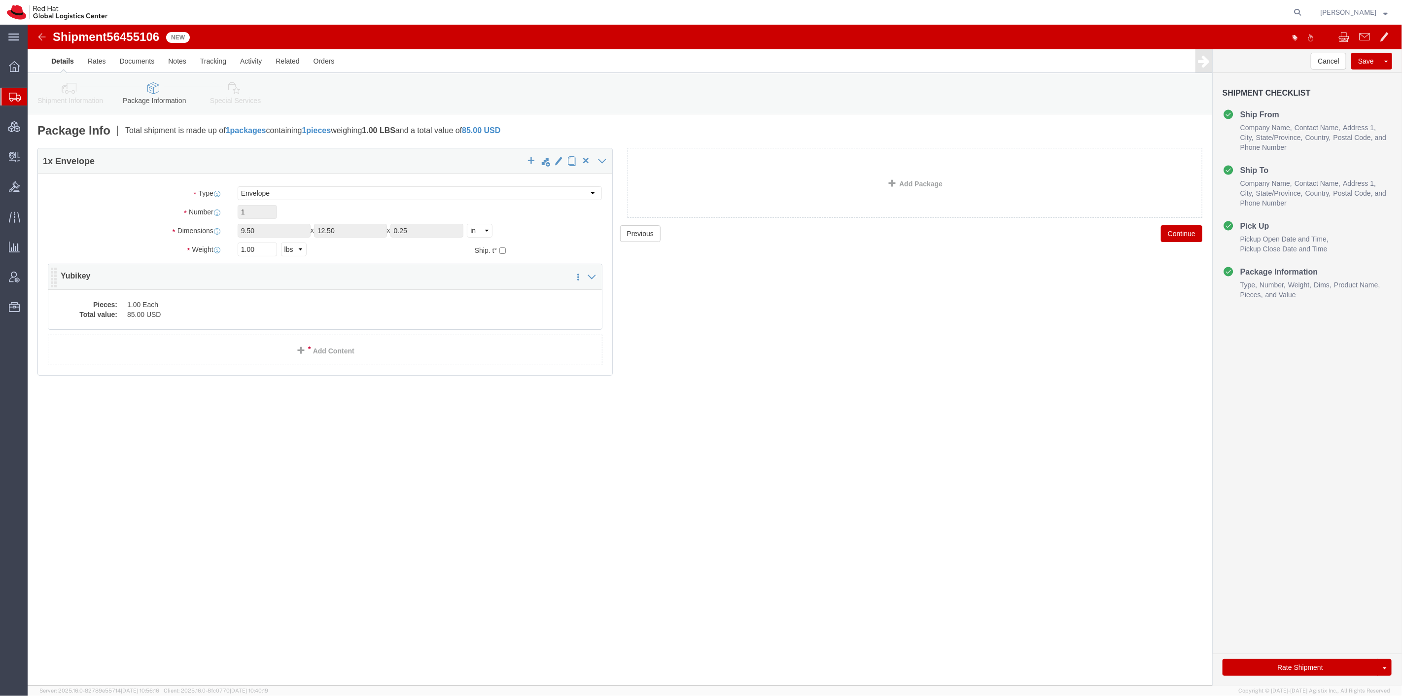
click div "Pieces: 1.00 Each Total value: 85.00 USD"
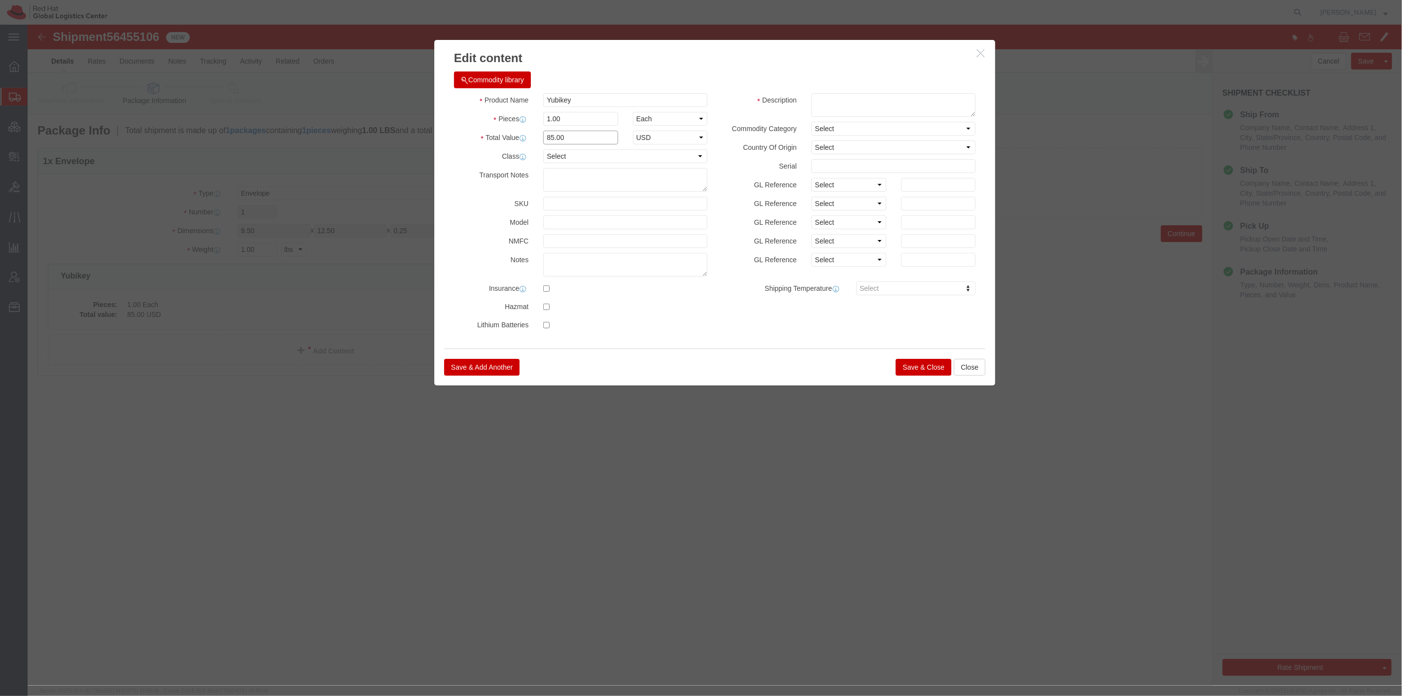
drag, startPoint x: 553, startPoint y: 114, endPoint x: 433, endPoint y: 104, distance: 119.7
click div "Product Name Yubikey Pieces 1.00 Select Bag Barrels 100Board Feet Bottle Box Bl…"
type input "500"
click button "Save & Close"
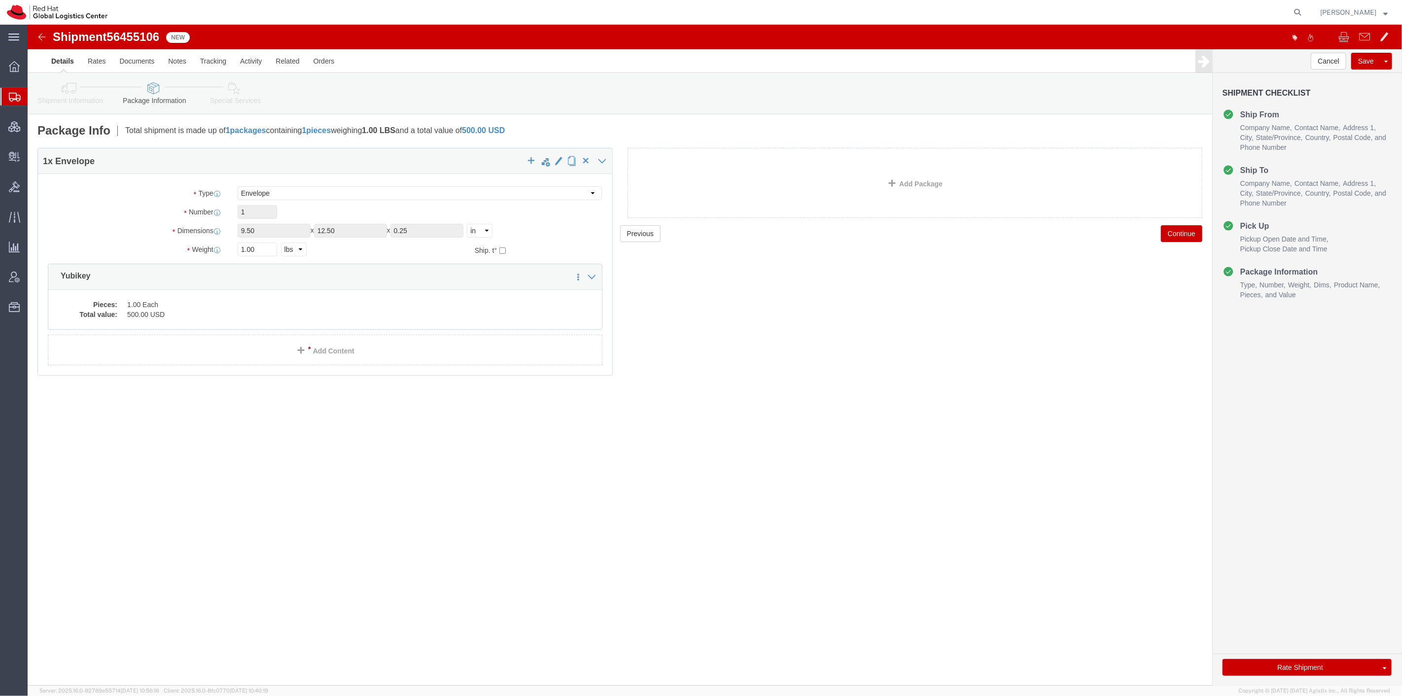
click icon
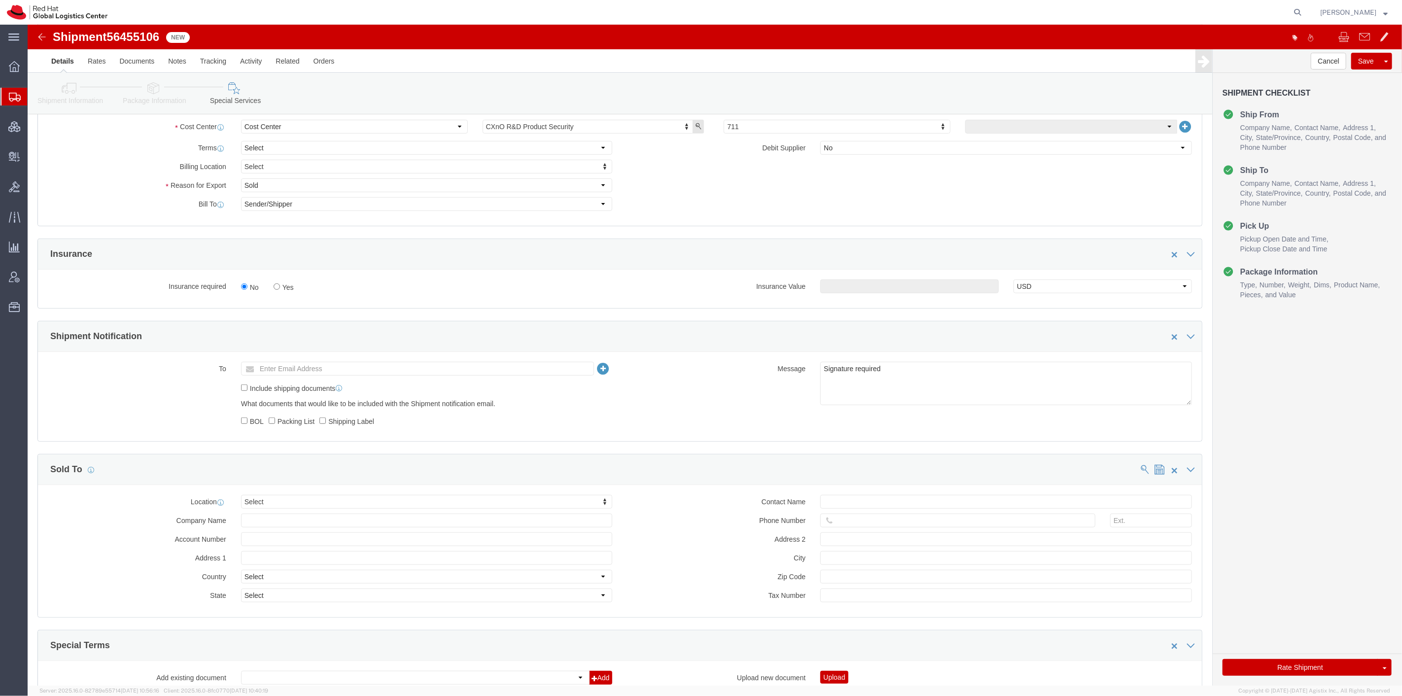
scroll to position [55, 0]
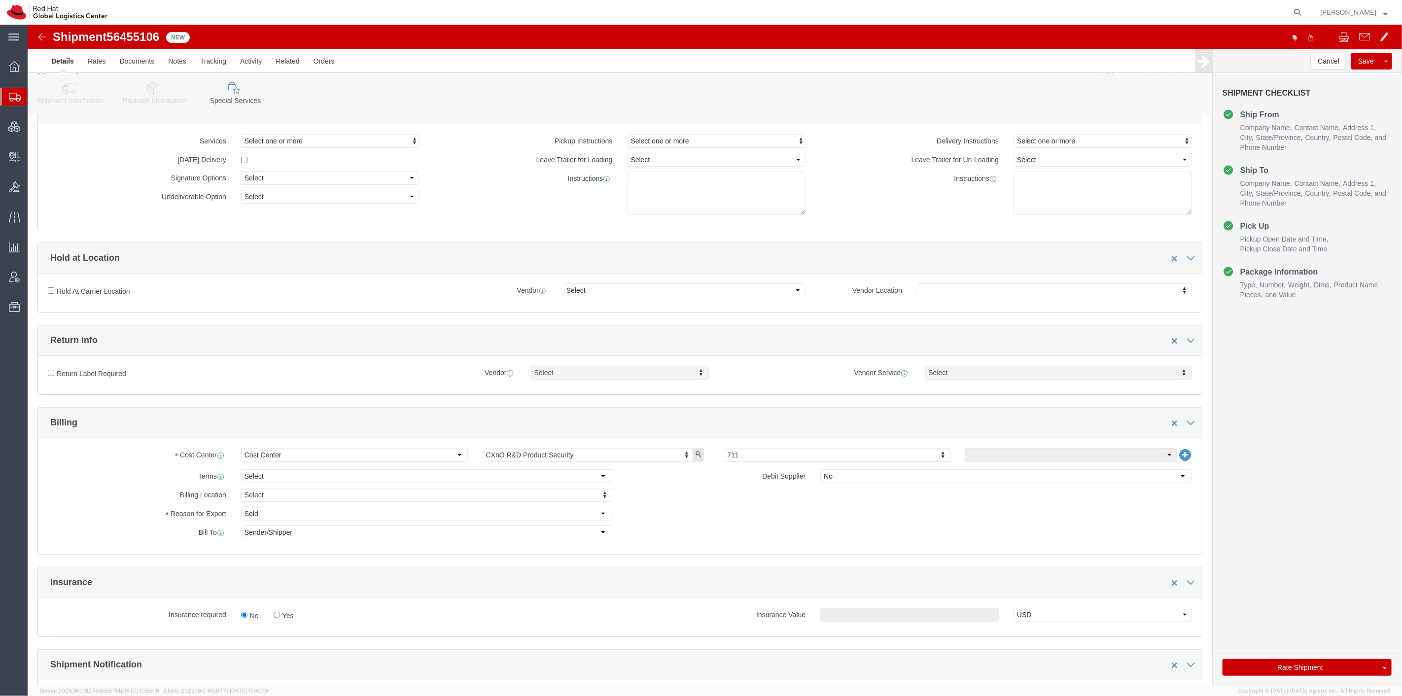
click label "Yes"
click input "Yes"
radio input "true"
click input "text"
type input "500"
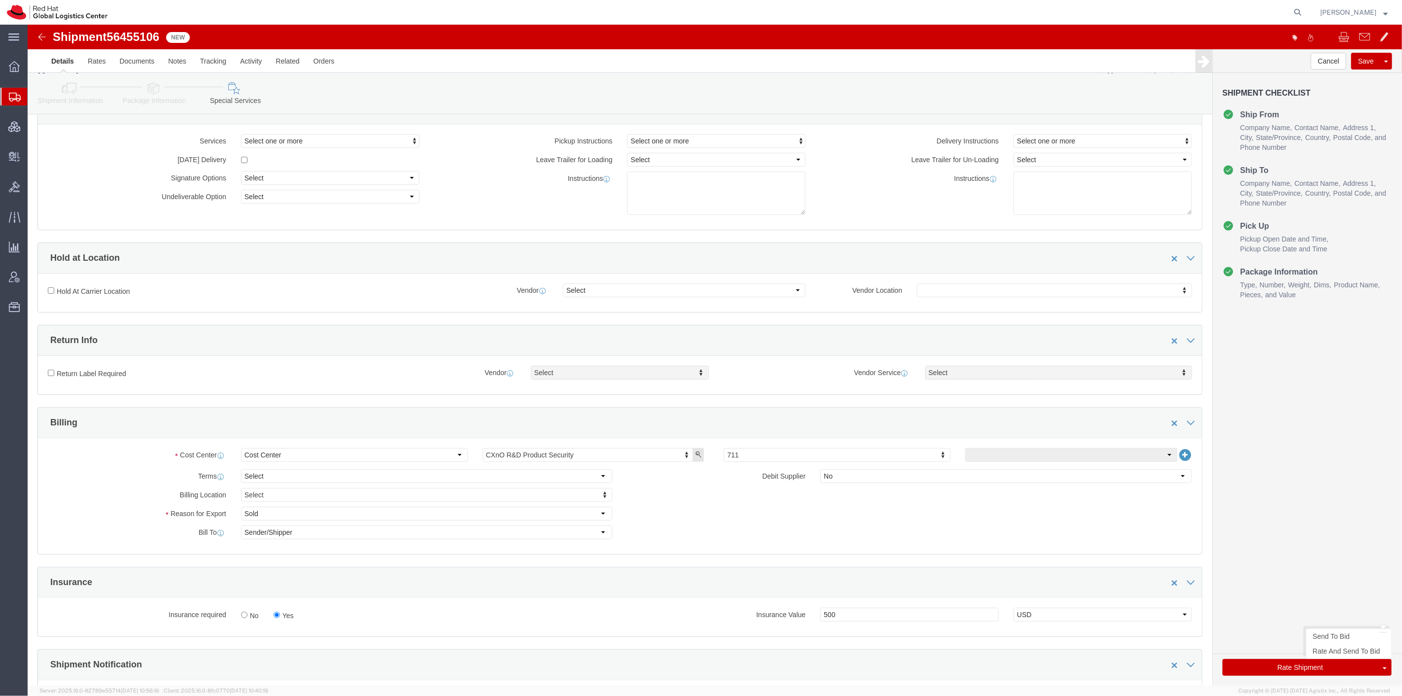
click button "Rate Shipment"
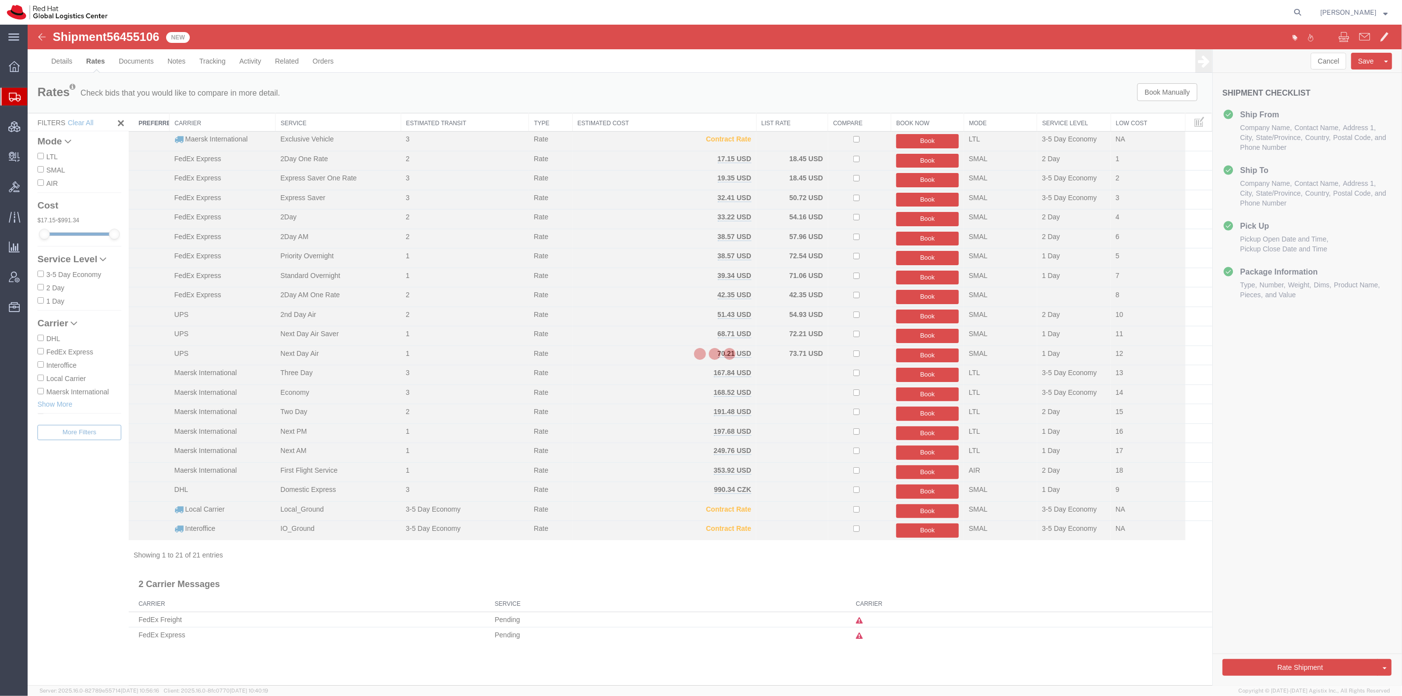
scroll to position [0, 0]
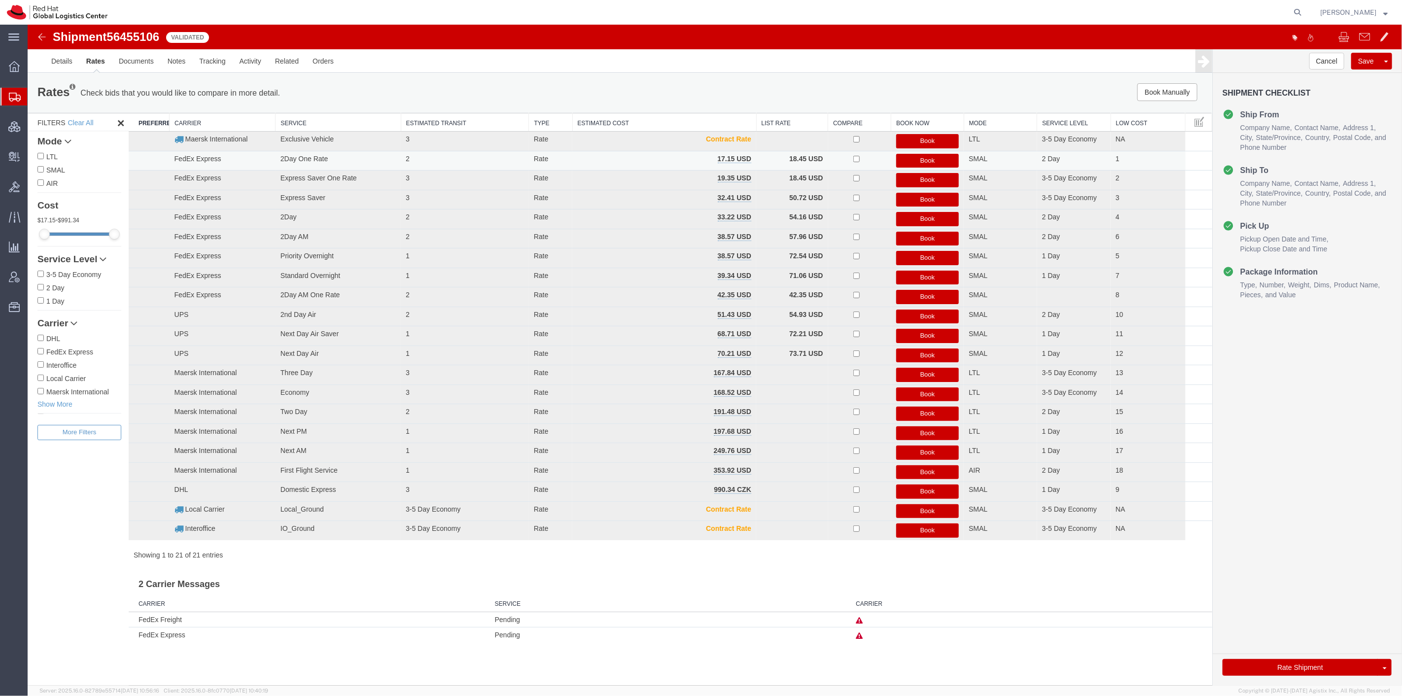
click at [946, 162] on button "Book" at bounding box center [927, 161] width 63 height 14
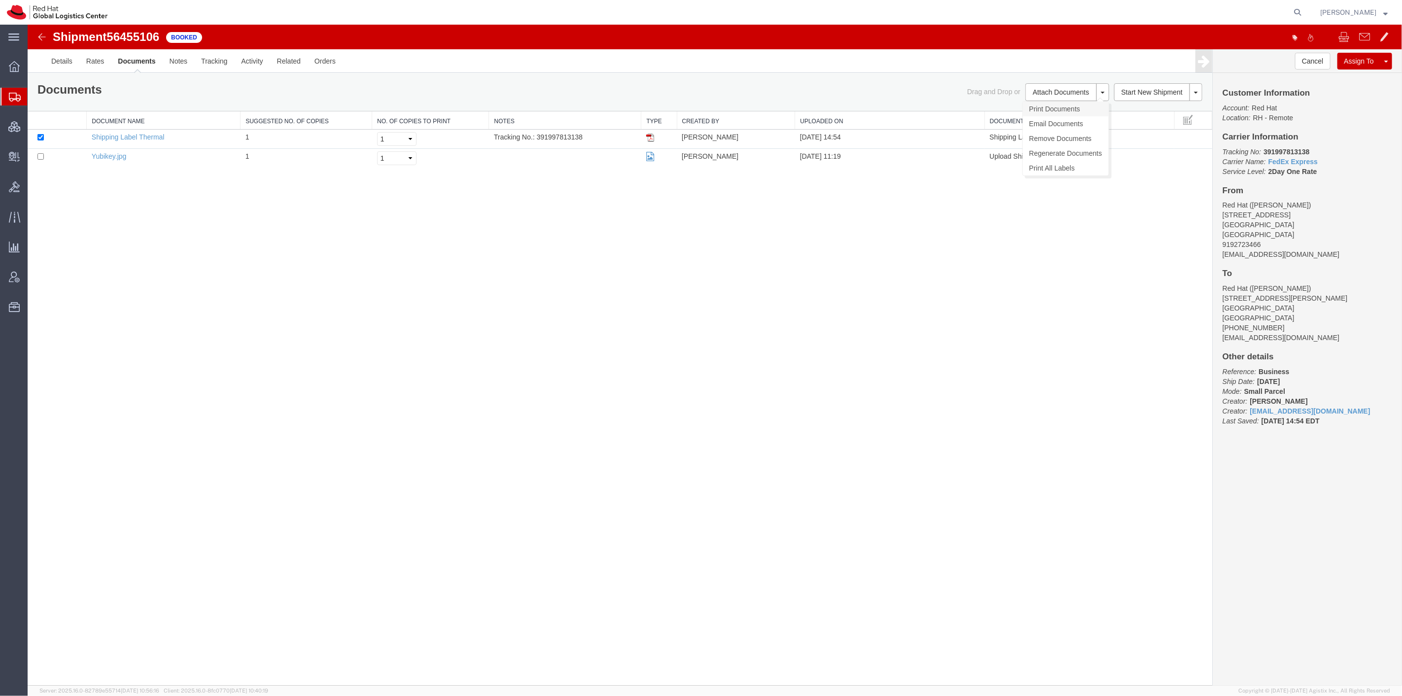
click at [1051, 105] on link "Print Documents" at bounding box center [1065, 109] width 86 height 15
click at [40, 35] on img at bounding box center [41, 37] width 12 height 12
